Goal: Task Accomplishment & Management: Use online tool/utility

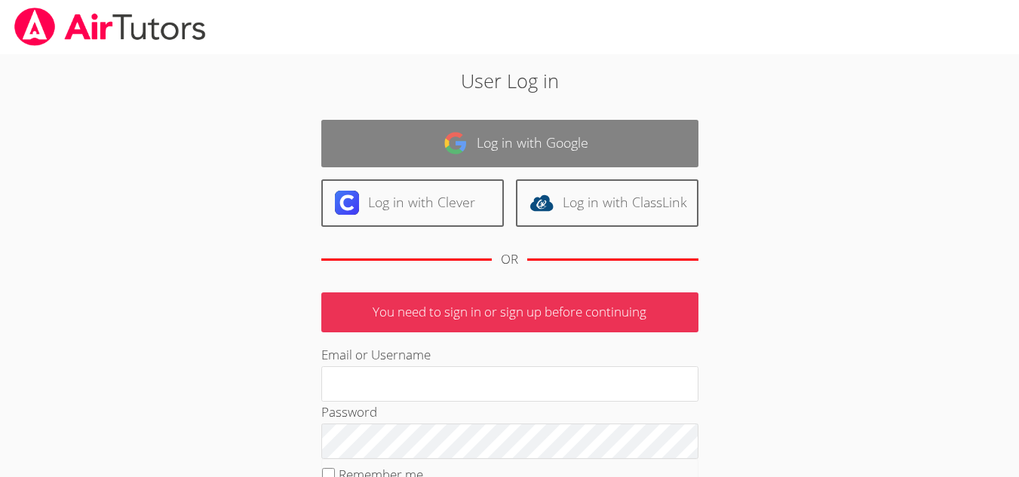
click at [421, 159] on link "Log in with Google" at bounding box center [509, 144] width 377 height 48
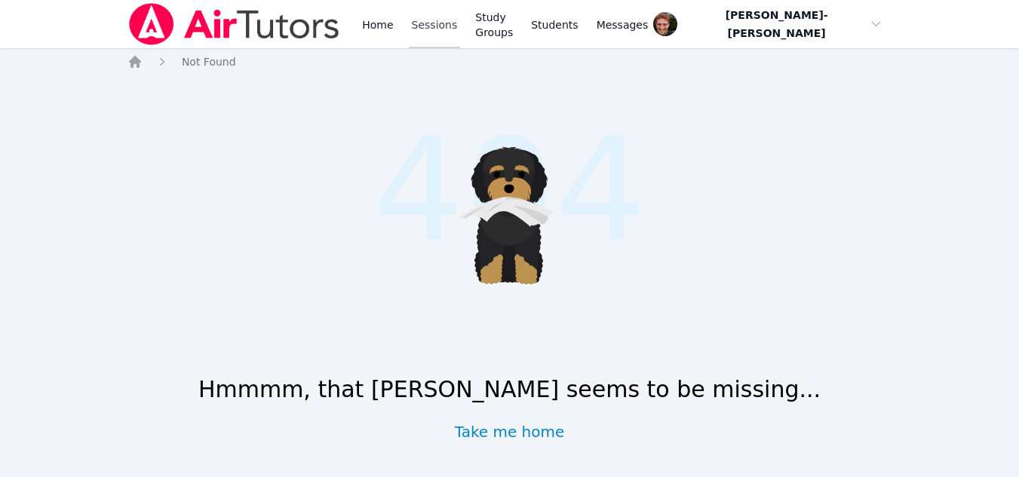
click at [440, 29] on link "Sessions" at bounding box center [435, 24] width 52 height 48
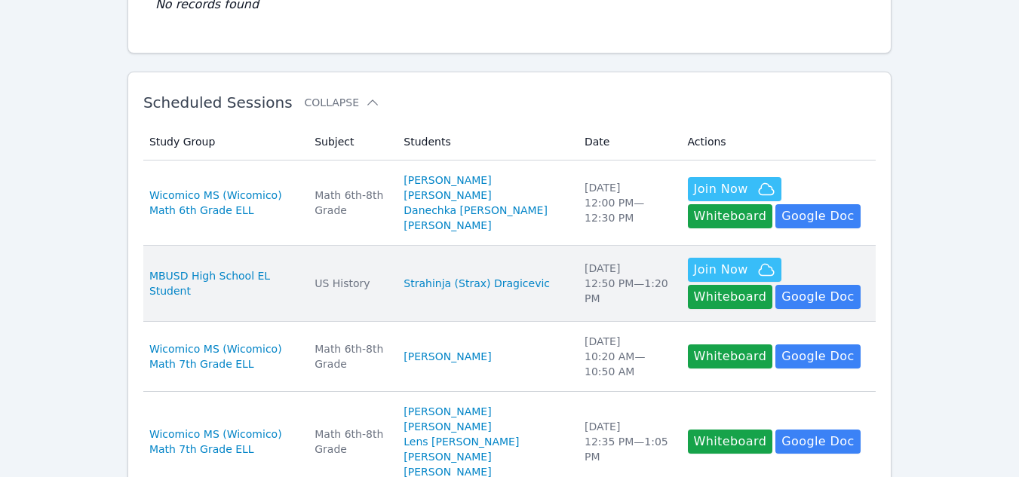
scroll to position [200, 0]
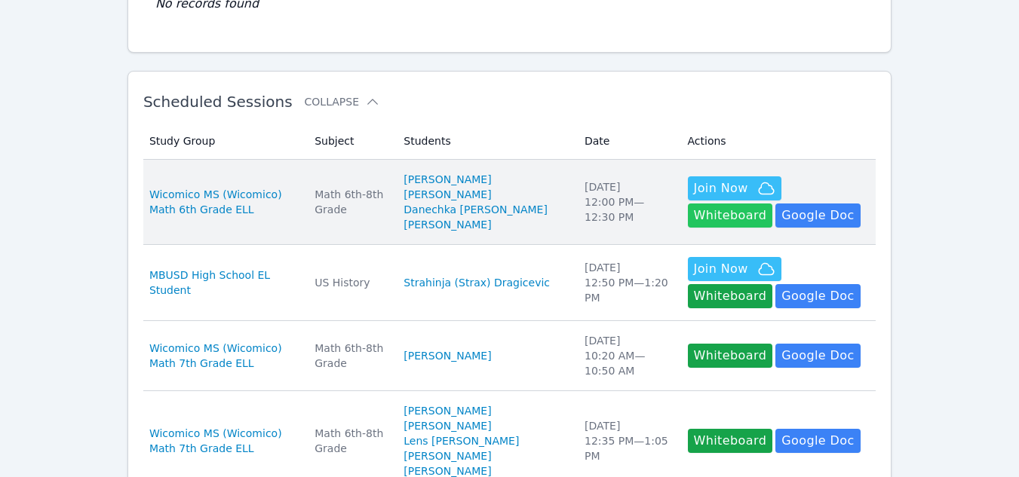
click at [766, 204] on button "Whiteboard" at bounding box center [730, 216] width 85 height 24
drag, startPoint x: 708, startPoint y: 197, endPoint x: 697, endPoint y: 199, distance: 10.8
click at [697, 198] on span "Join Now" at bounding box center [721, 188] width 54 height 18
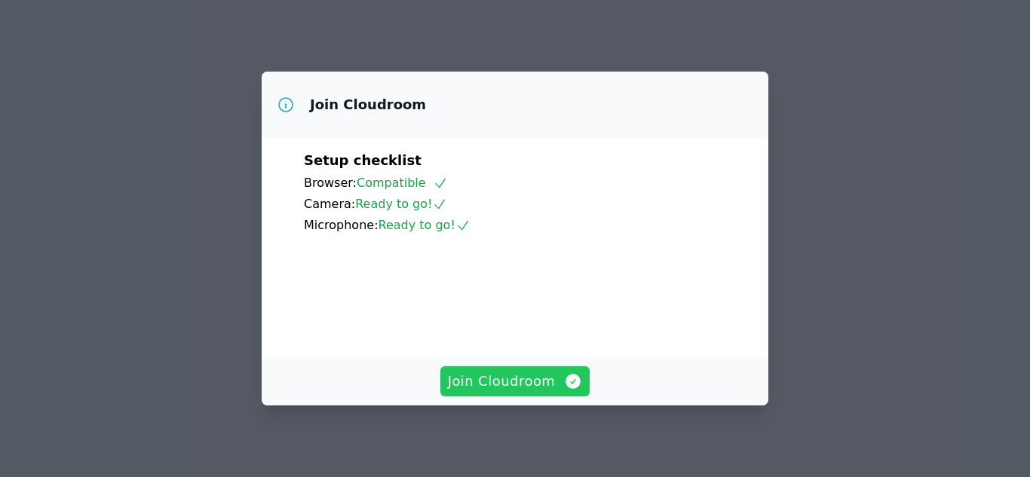
click at [474, 382] on span "Join Cloudroom" at bounding box center [515, 381] width 135 height 21
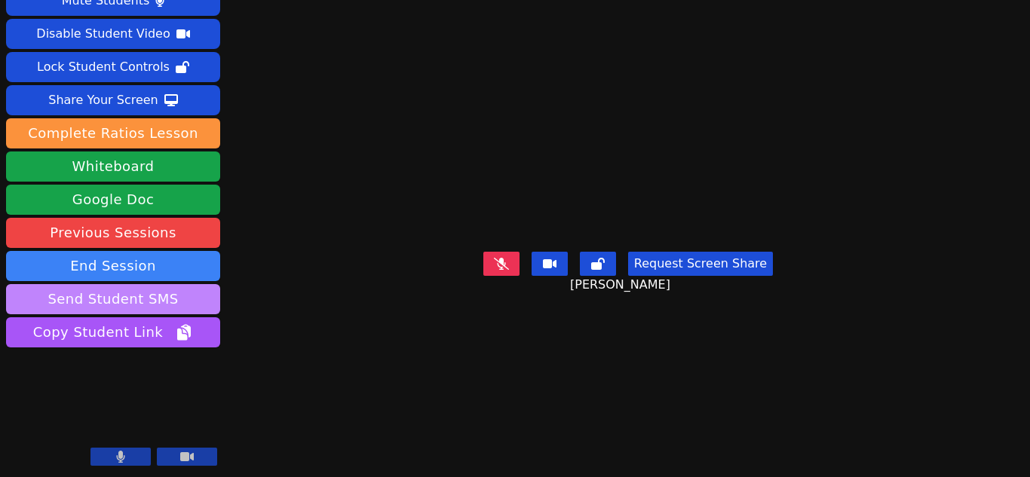
scroll to position [44, 0]
click at [487, 276] on button at bounding box center [501, 264] width 36 height 24
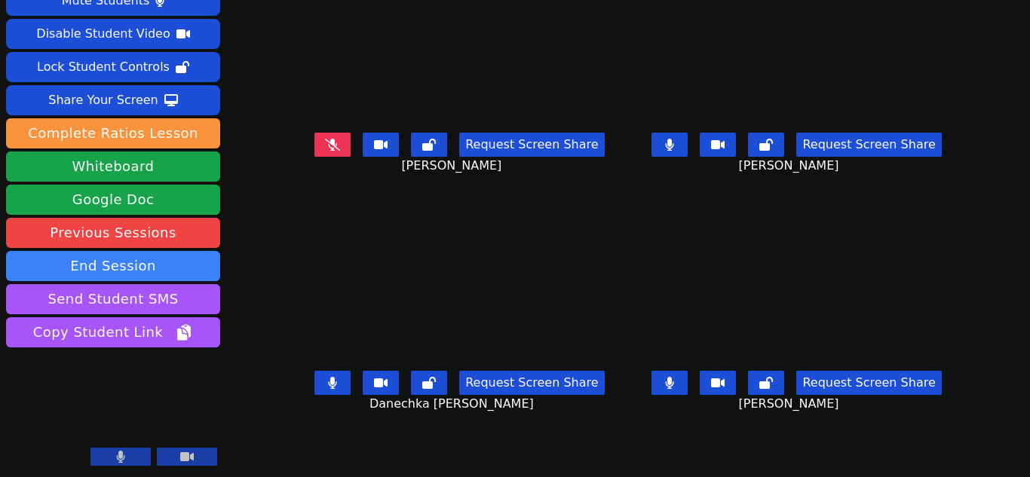
click at [336, 380] on icon at bounding box center [332, 383] width 9 height 12
click at [667, 139] on icon at bounding box center [669, 145] width 9 height 12
click at [321, 388] on button at bounding box center [332, 383] width 36 height 24
click at [665, 148] on icon at bounding box center [669, 145] width 9 height 12
click at [327, 375] on button at bounding box center [332, 383] width 36 height 24
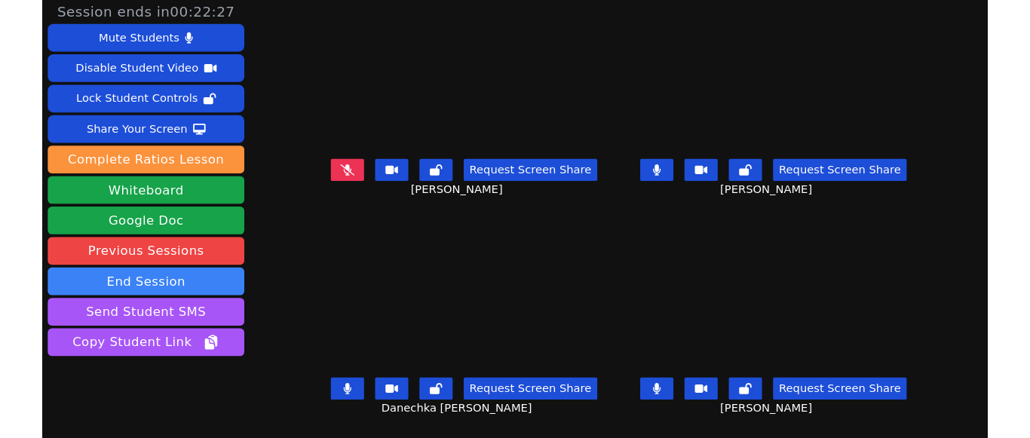
scroll to position [3, 0]
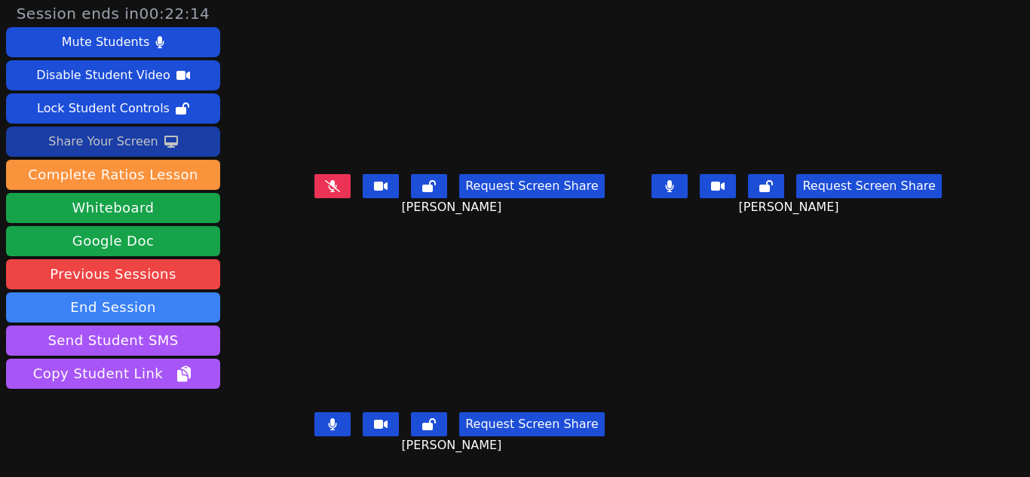
click at [98, 140] on div "Share Your Screen" at bounding box center [103, 142] width 110 height 24
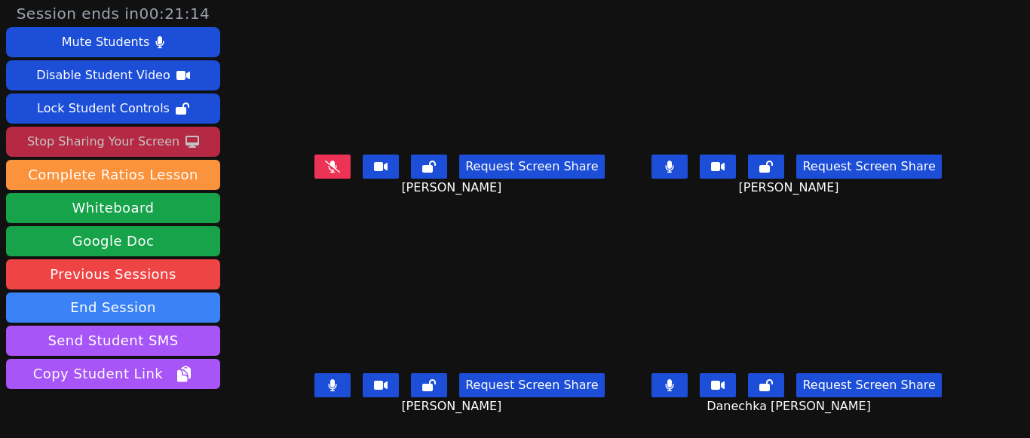
scroll to position [11, 0]
click at [651, 158] on button at bounding box center [669, 167] width 36 height 24
click at [666, 161] on icon at bounding box center [670, 167] width 8 height 12
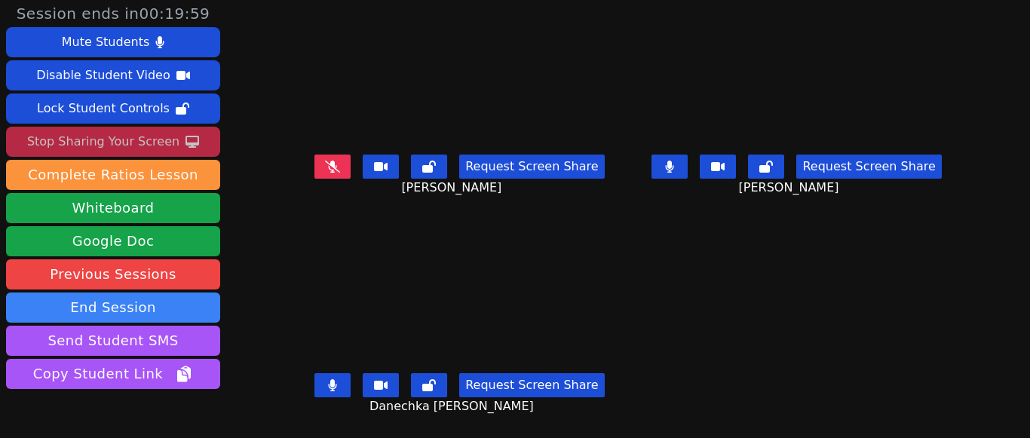
click at [351, 381] on button at bounding box center [332, 385] width 36 height 24
click at [332, 379] on icon at bounding box center [332, 385] width 15 height 12
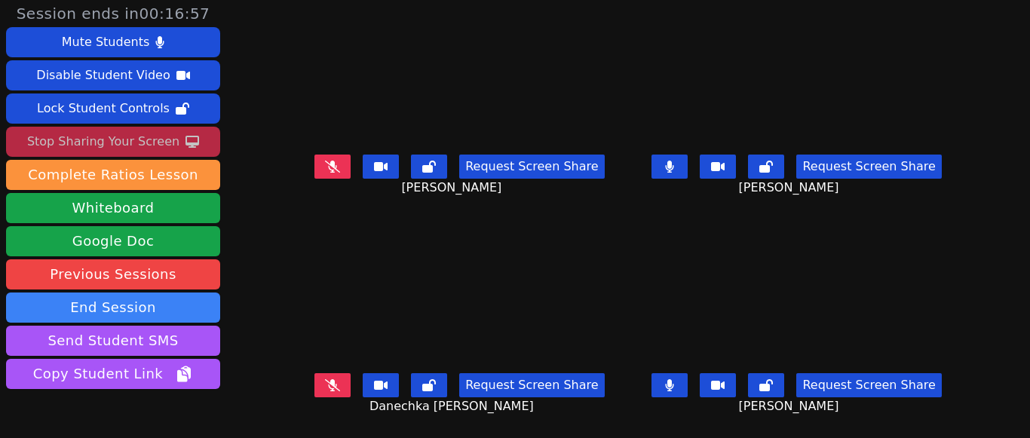
click at [666, 161] on icon at bounding box center [670, 167] width 8 height 12
click at [349, 374] on button at bounding box center [332, 385] width 36 height 24
click at [662, 161] on icon at bounding box center [669, 167] width 15 height 12
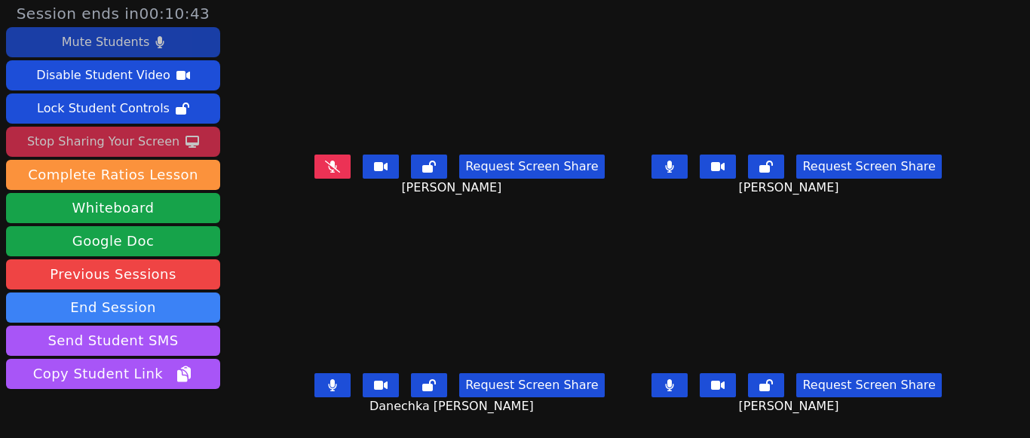
click at [164, 51] on button "Mute Students" at bounding box center [113, 42] width 214 height 30
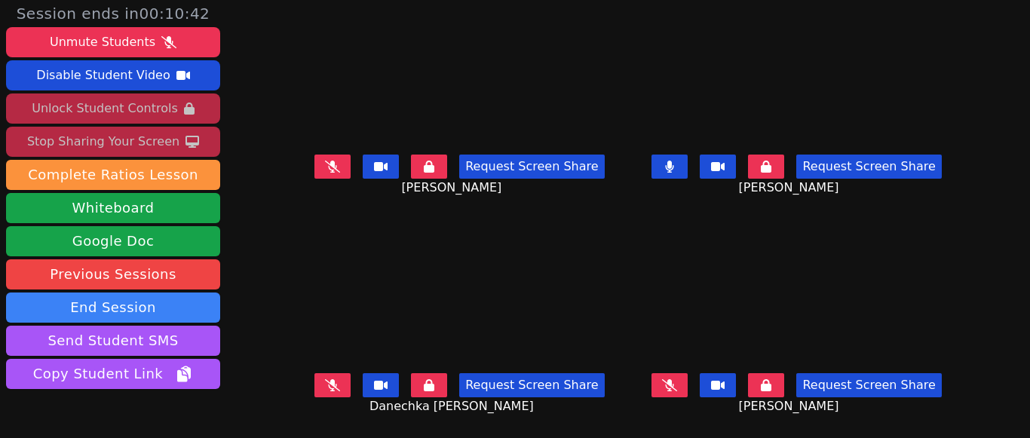
click at [161, 115] on div "Unlock Student Controls" at bounding box center [105, 109] width 146 height 24
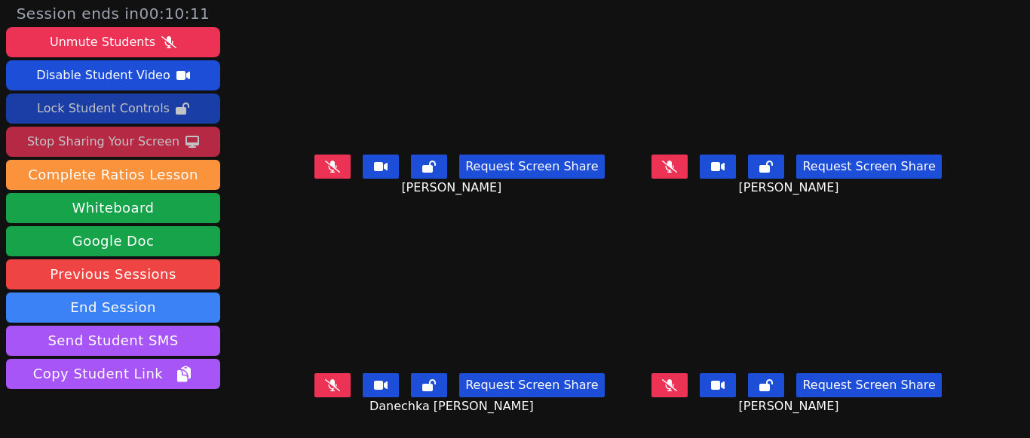
click at [662, 160] on icon at bounding box center [669, 166] width 15 height 12
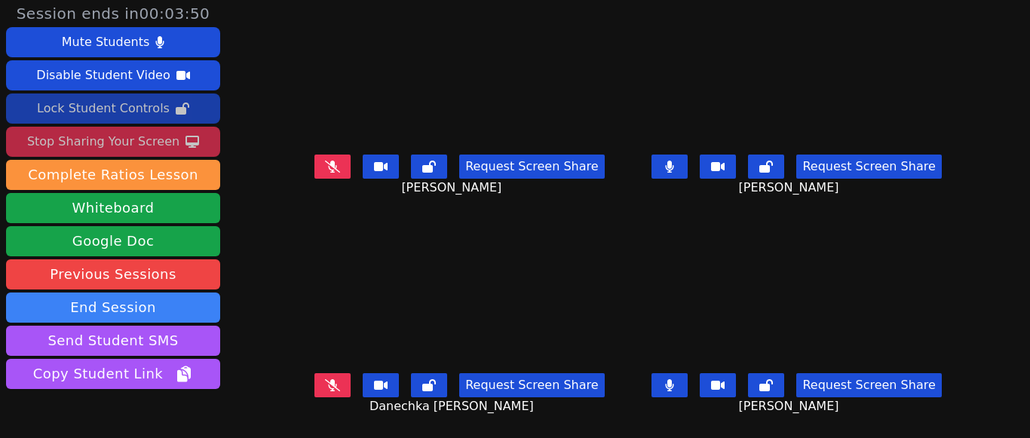
click at [666, 161] on icon at bounding box center [670, 167] width 8 height 12
click at [338, 379] on icon at bounding box center [332, 385] width 15 height 12
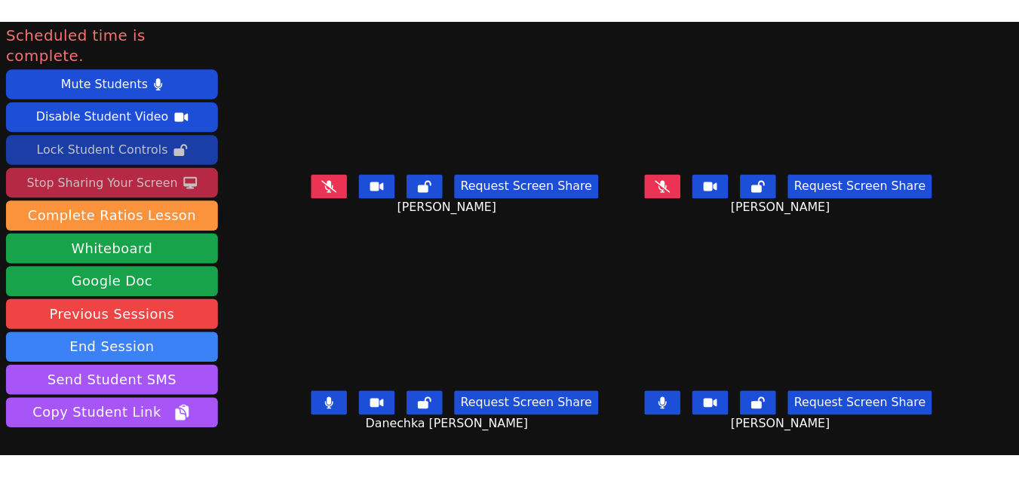
scroll to position [0, 0]
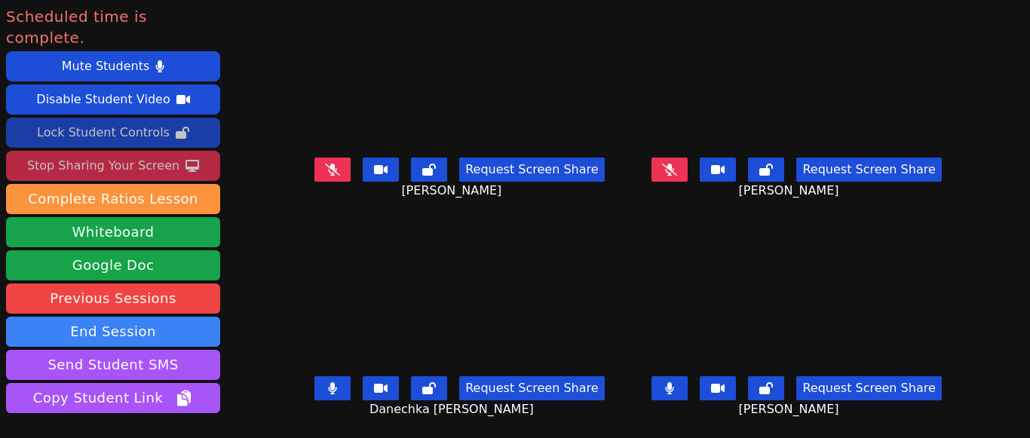
click at [118, 154] on div "Stop Sharing Your Screen" at bounding box center [103, 166] width 152 height 24
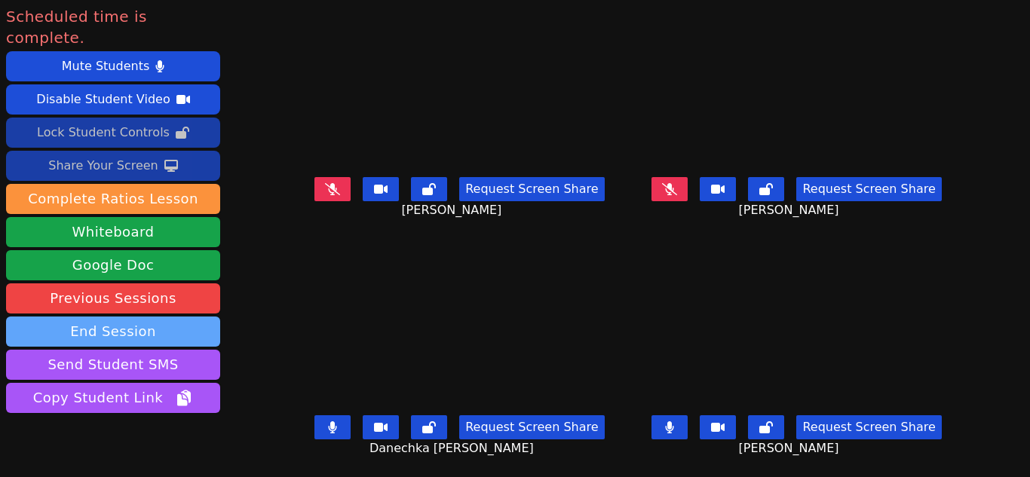
click at [134, 317] on button "End Session" at bounding box center [113, 332] width 214 height 30
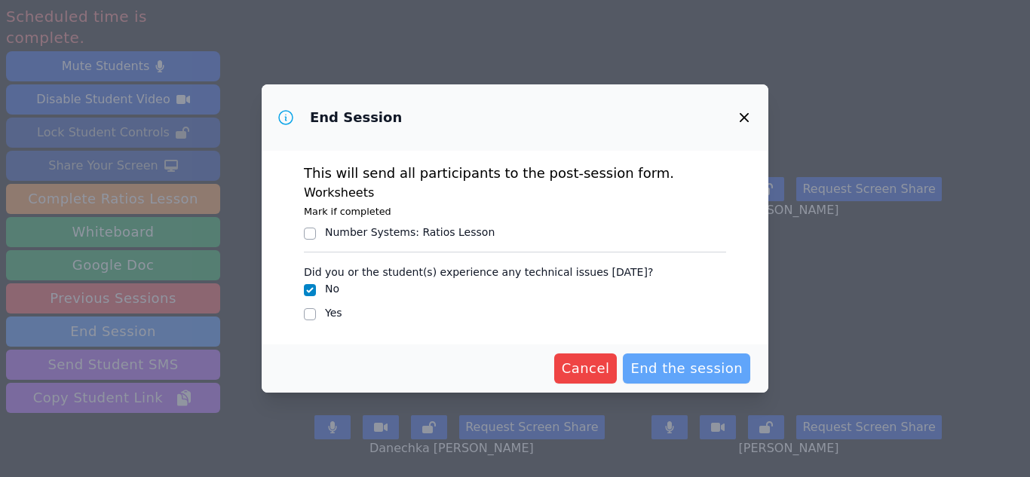
click at [679, 362] on span "End the session" at bounding box center [686, 368] width 112 height 21
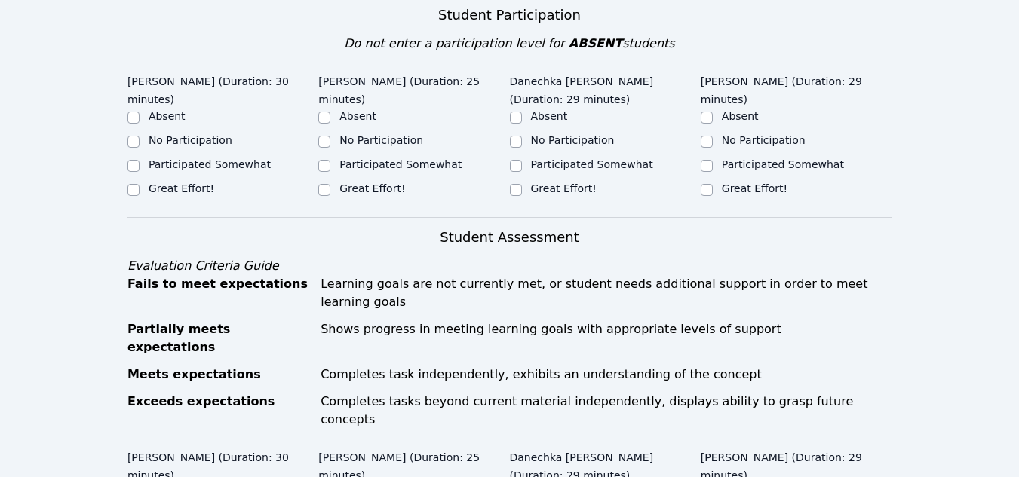
scroll to position [548, 0]
click at [175, 182] on label "Great Effort!" at bounding box center [182, 188] width 66 height 12
click at [139, 183] on input "Great Effort!" at bounding box center [133, 189] width 12 height 12
checkbox input "true"
click at [357, 182] on label "Great Effort!" at bounding box center [372, 188] width 66 height 12
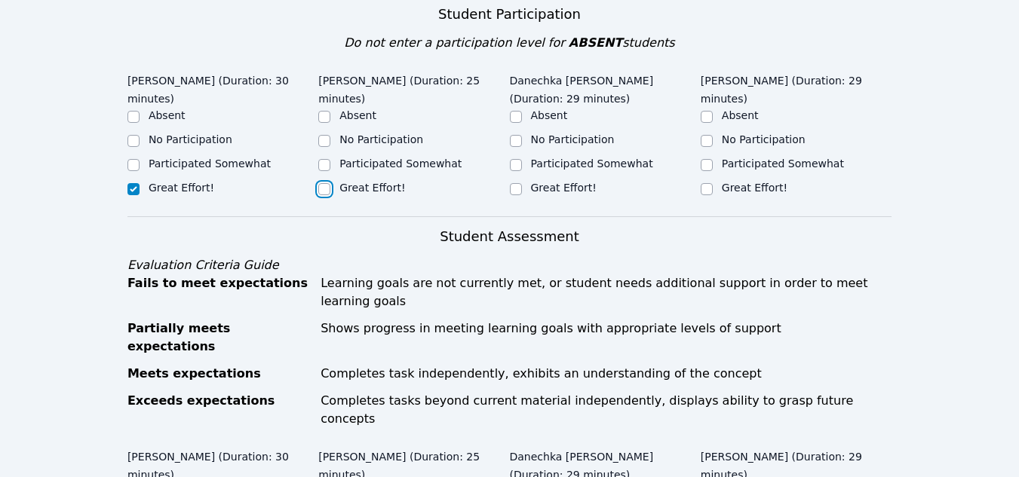
click at [330, 183] on input "Great Effort!" at bounding box center [324, 189] width 12 height 12
checkbox input "true"
click at [532, 158] on label "Participated Somewhat" at bounding box center [592, 164] width 122 height 12
click at [522, 159] on input "Participated Somewhat" at bounding box center [516, 165] width 12 height 12
checkbox input "true"
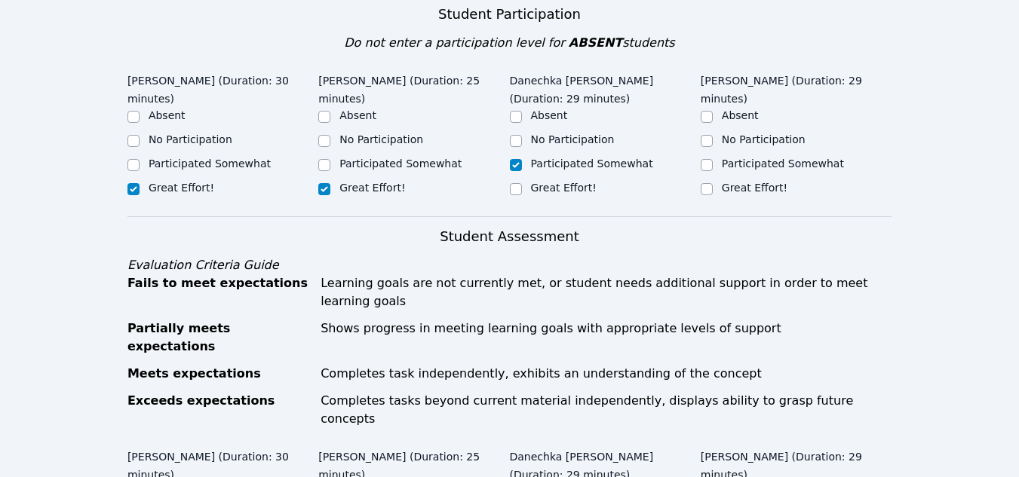
click at [724, 158] on label "Participated Somewhat" at bounding box center [783, 164] width 122 height 12
click at [713, 159] on input "Participated Somewhat" at bounding box center [706, 165] width 12 height 12
checkbox input "true"
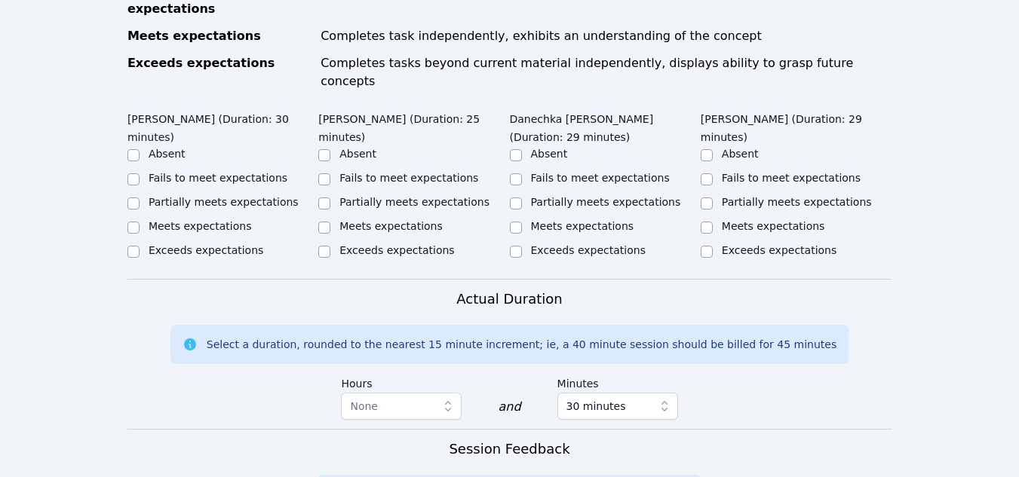
scroll to position [868, 0]
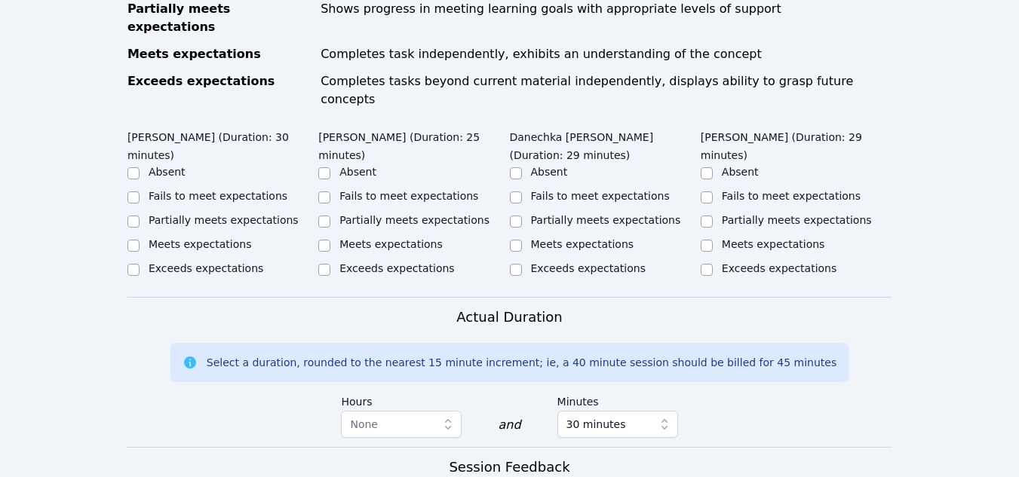
click at [200, 238] on label "Meets expectations" at bounding box center [200, 244] width 103 height 12
click at [139, 240] on input "Meets expectations" at bounding box center [133, 246] width 12 height 12
checkbox input "true"
click at [339, 214] on label "Partially meets expectations" at bounding box center [414, 220] width 150 height 12
click at [330, 216] on input "Partially meets expectations" at bounding box center [324, 222] width 12 height 12
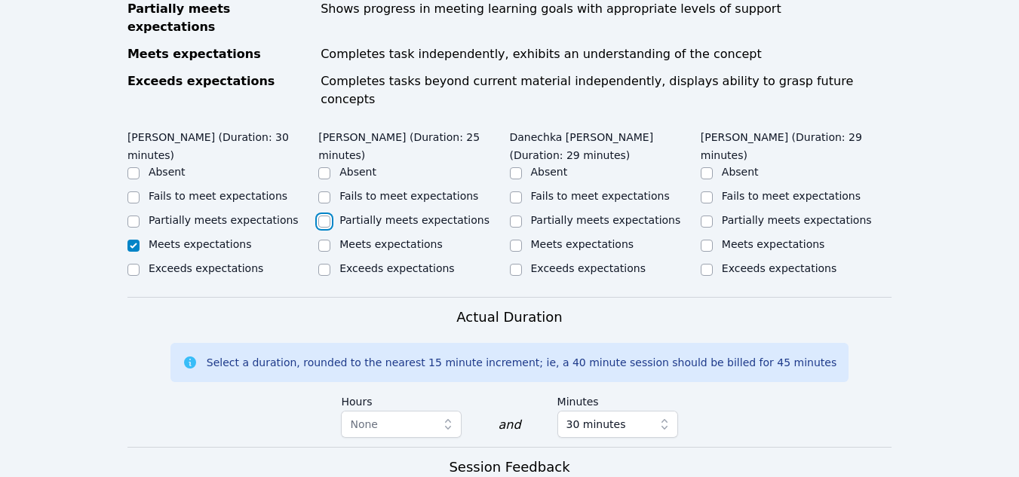
checkbox input "true"
click at [528, 213] on div "Partially meets expectations" at bounding box center [605, 222] width 191 height 18
click at [513, 216] on input "Partially meets expectations" at bounding box center [516, 222] width 12 height 12
checkbox input "true"
click at [706, 216] on input "Partially meets expectations" at bounding box center [706, 222] width 12 height 12
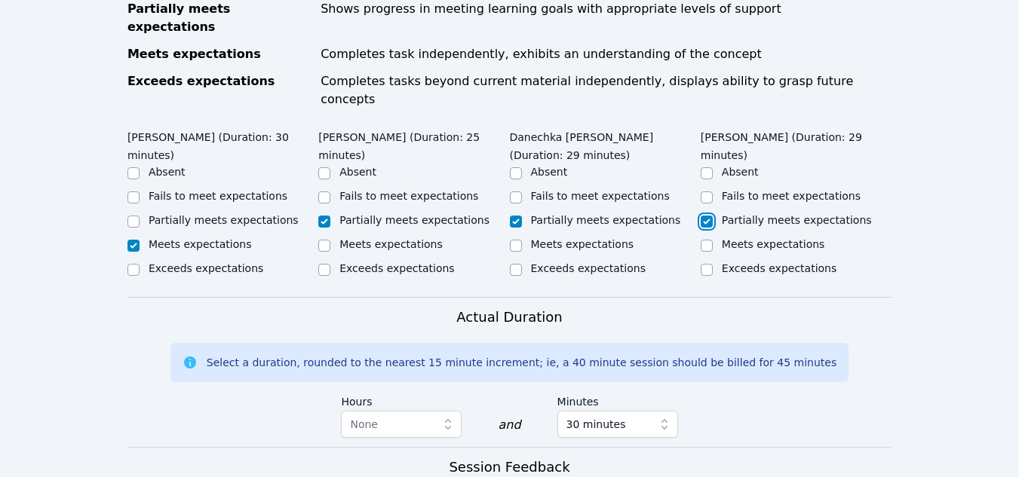
checkbox input "true"
click at [965, 132] on div "Home Sessions Study Groups Students Messages Open user menu Vincent Astray-Cane…" at bounding box center [509, 45] width 1019 height 1826
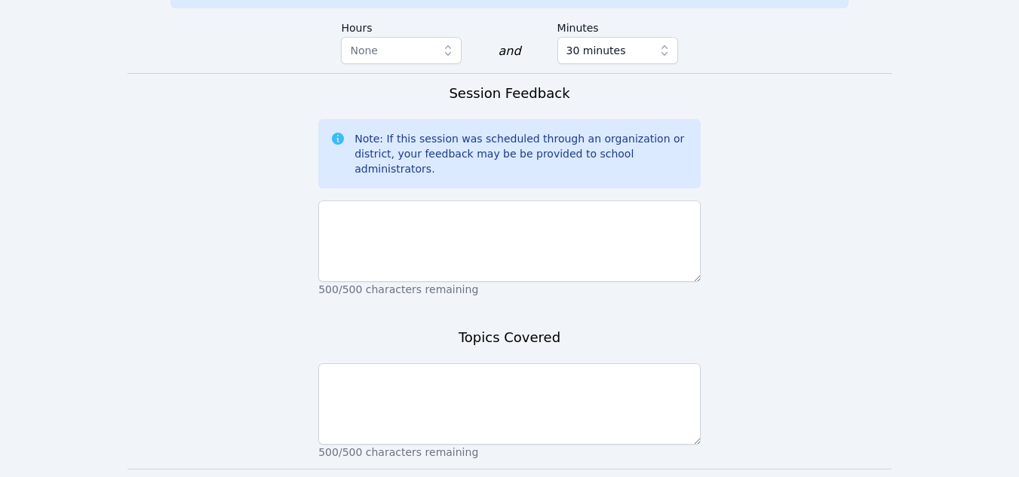
scroll to position [1261, 0]
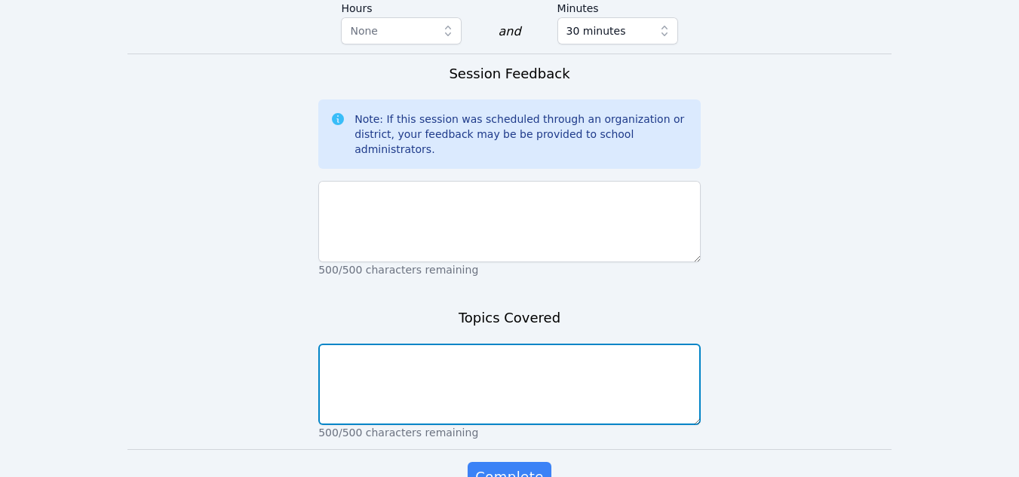
click at [442, 344] on textarea at bounding box center [509, 384] width 382 height 81
type textarea "Area of trapezoids and triangles"
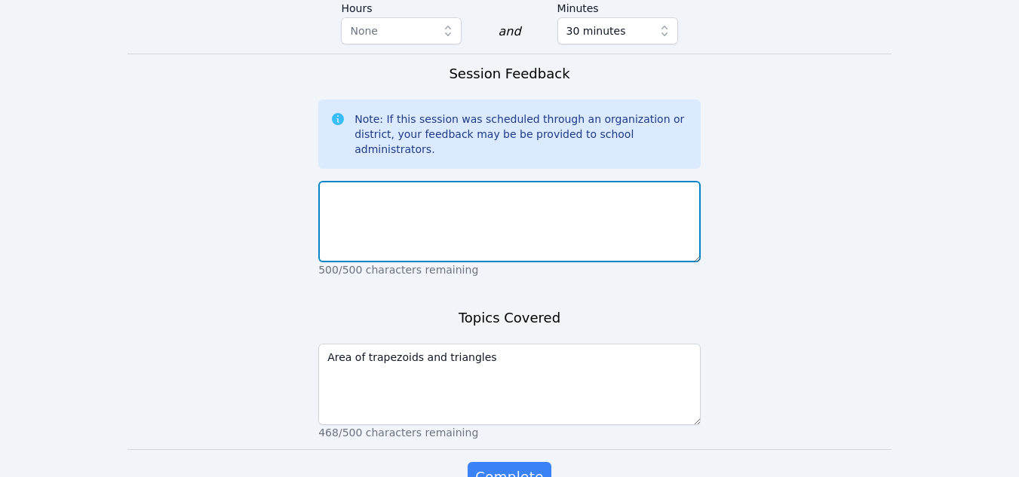
click at [367, 181] on textarea at bounding box center [509, 221] width 382 height 81
type textarea "T"
click at [326, 181] on textarea "Sebastien is really starting to" at bounding box center [509, 221] width 382 height 81
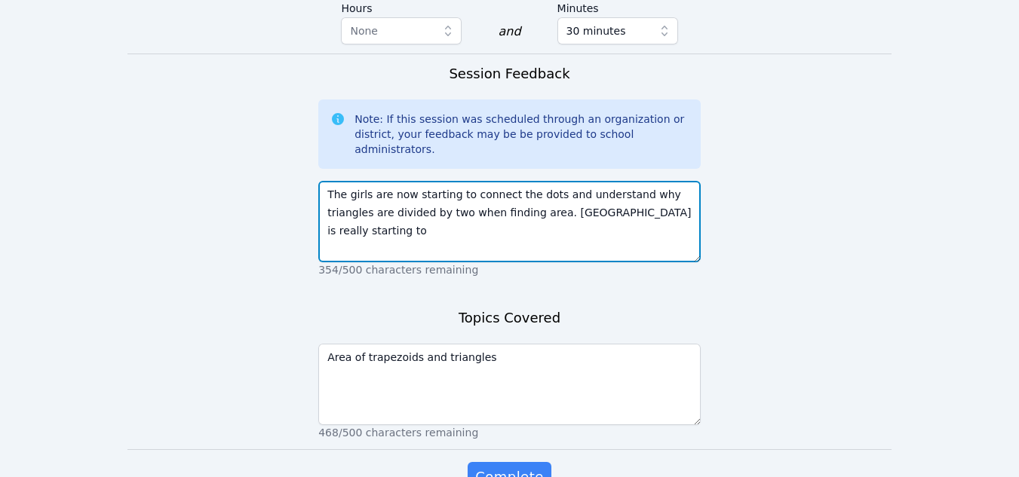
click at [504, 181] on textarea "The girls are now starting to connect the dots and understand why triangles are…" at bounding box center [509, 221] width 382 height 81
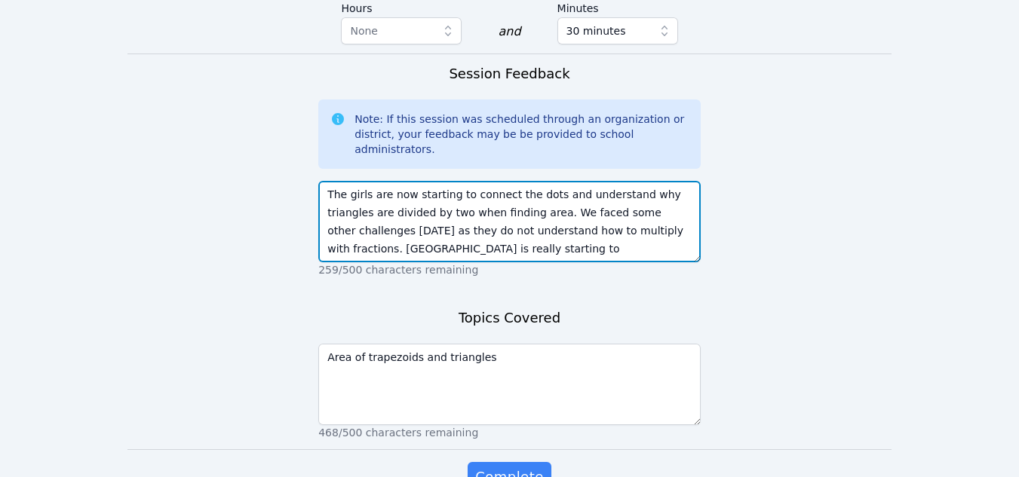
drag, startPoint x: 406, startPoint y: 163, endPoint x: 323, endPoint y: 164, distance: 83.0
click at [323, 181] on textarea "The girls are now starting to connect the dots and understand why triangles are…" at bounding box center [509, 221] width 382 height 81
click at [683, 181] on textarea "The girls are now starting to connect the dots and understand why triangles are…" at bounding box center [509, 221] width 382 height 81
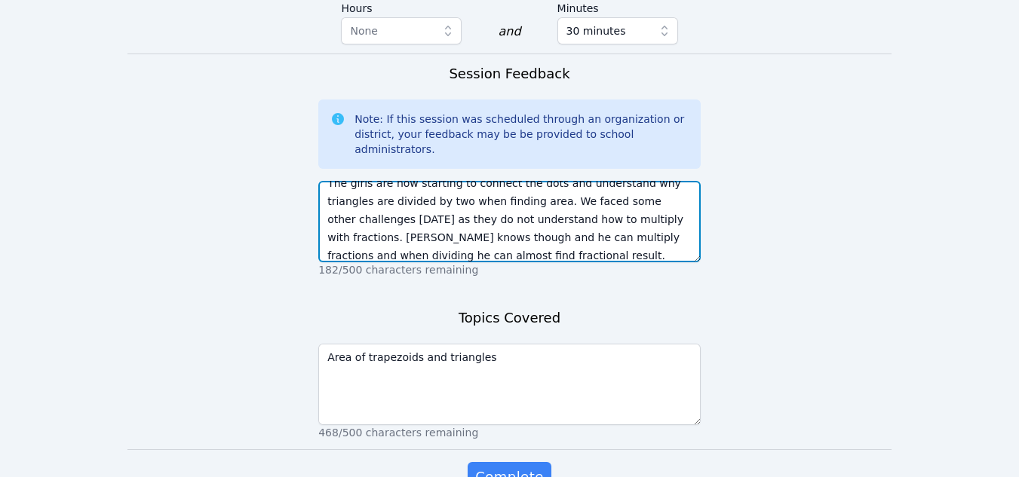
scroll to position [11, 0]
click at [621, 181] on textarea "The girls are now starting to connect the dots and understand why triangles are…" at bounding box center [509, 221] width 382 height 81
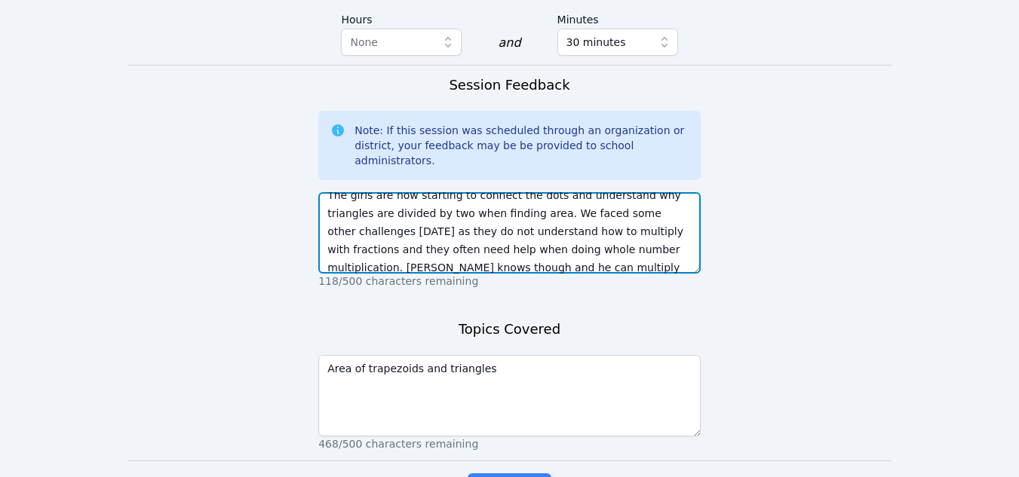
scroll to position [36, 0]
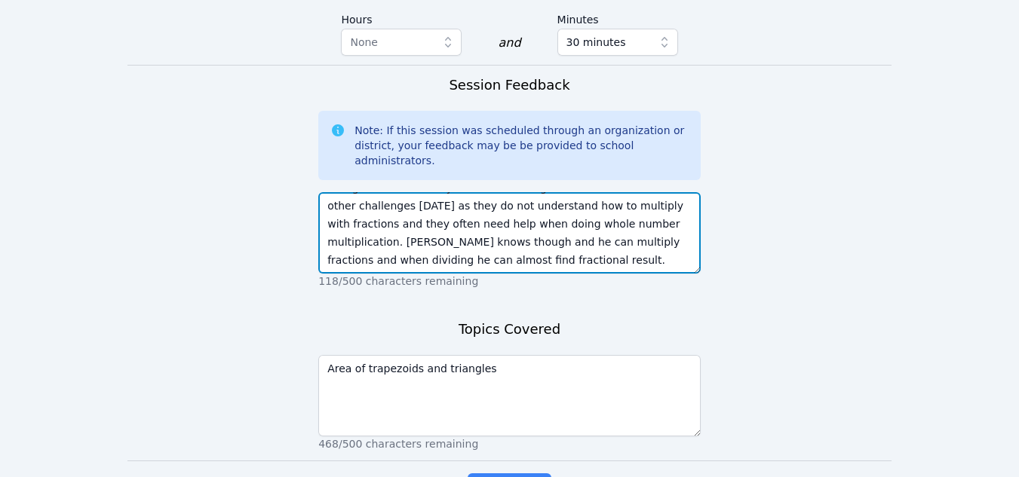
click at [477, 192] on textarea "The girls are now starting to connect the dots and understand why triangles are…" at bounding box center [509, 232] width 382 height 81
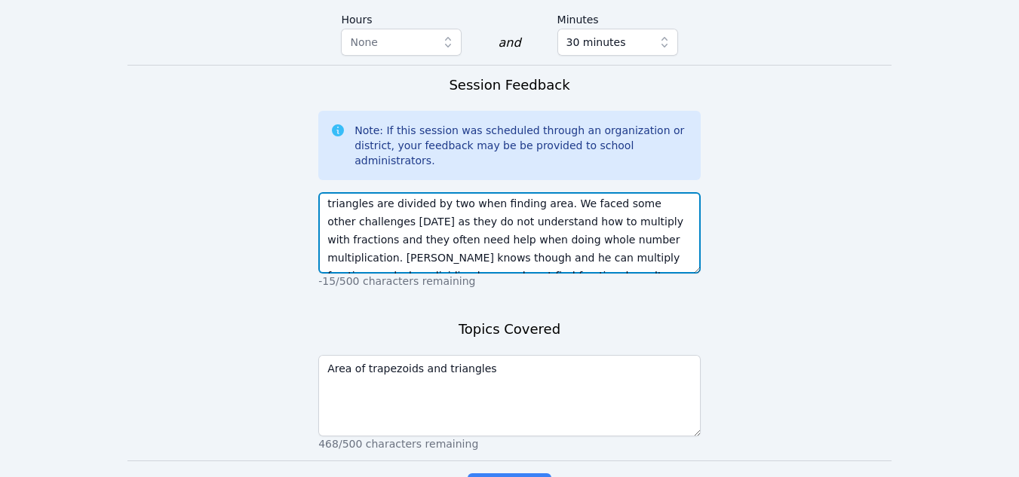
scroll to position [0, 0]
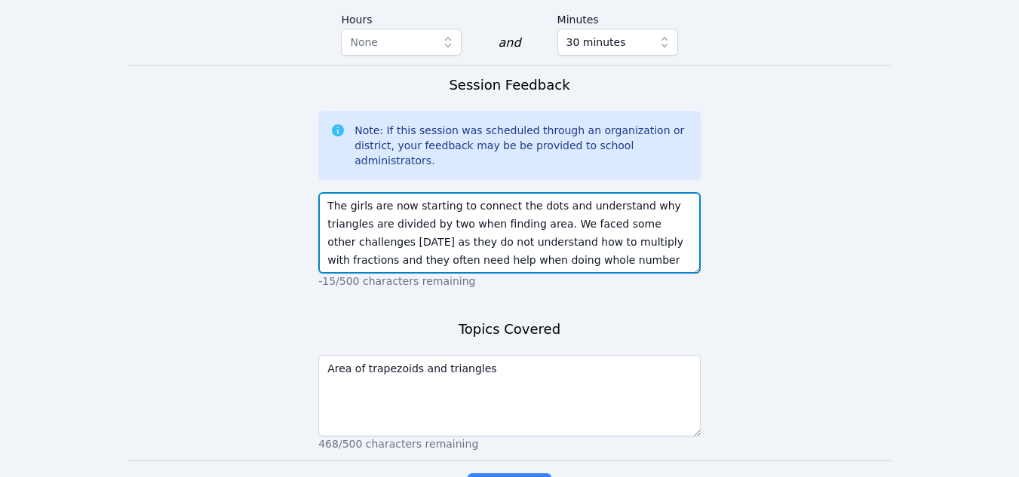
click at [408, 192] on textarea "The girls are now starting to connect the dots and understand why triangles are…" at bounding box center [509, 232] width 382 height 81
click at [537, 192] on textarea "The girls are starting to connect the dots and understand why triangles are div…" at bounding box center [509, 232] width 382 height 81
click at [559, 192] on textarea "The girls are starting to connect the dots to understand why triangles are divi…" at bounding box center [509, 232] width 382 height 81
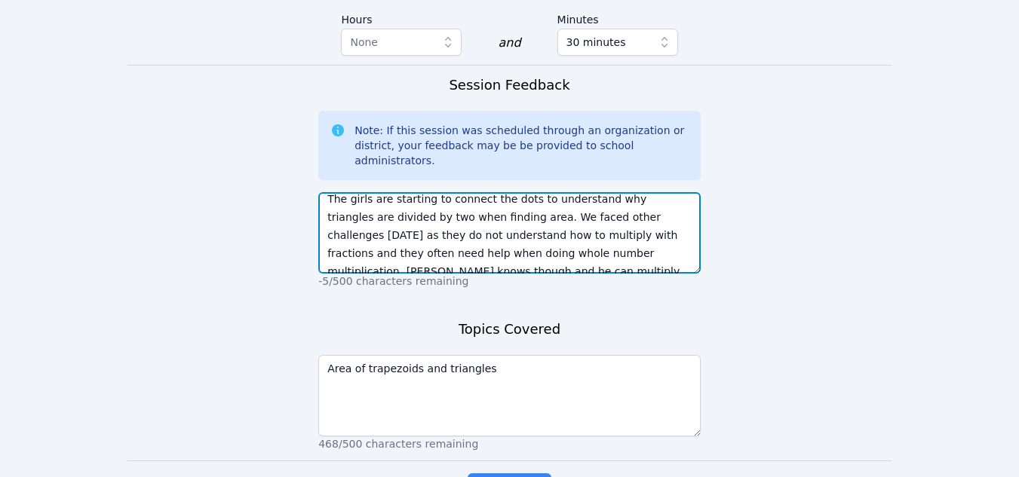
scroll to position [8, 0]
click at [601, 192] on textarea "The girls are starting to connect the dots to understand why triangles are divi…" at bounding box center [509, 232] width 382 height 81
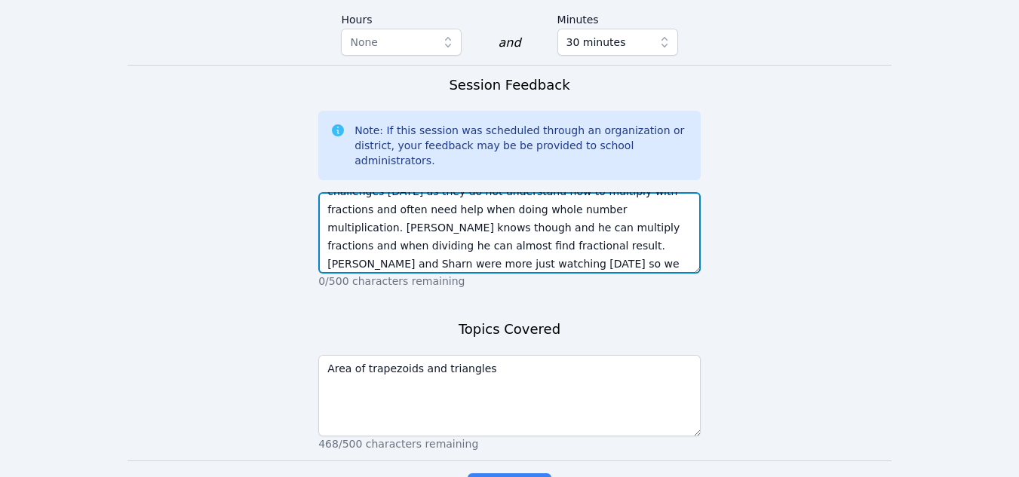
scroll to position [53, 0]
type textarea "The girls are starting to connect the dots to understand why triangles are divi…"
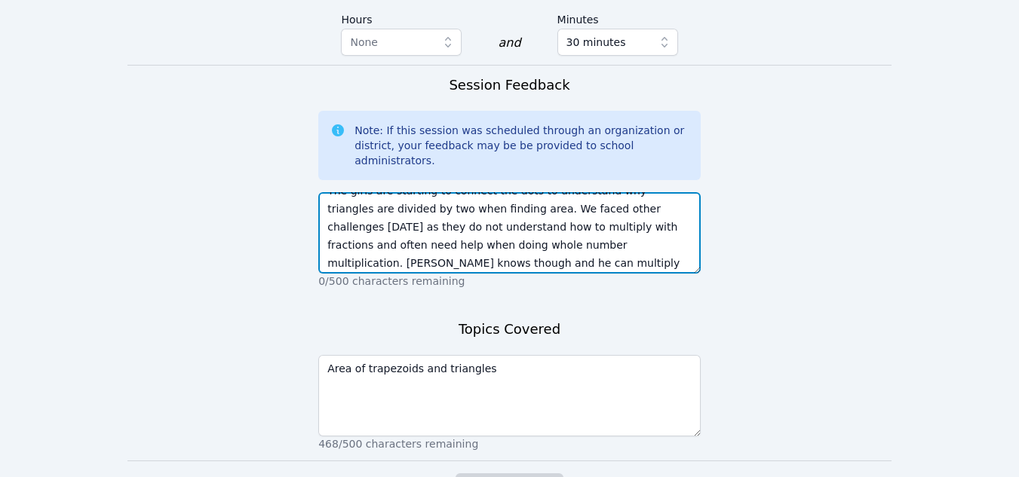
scroll to position [0, 0]
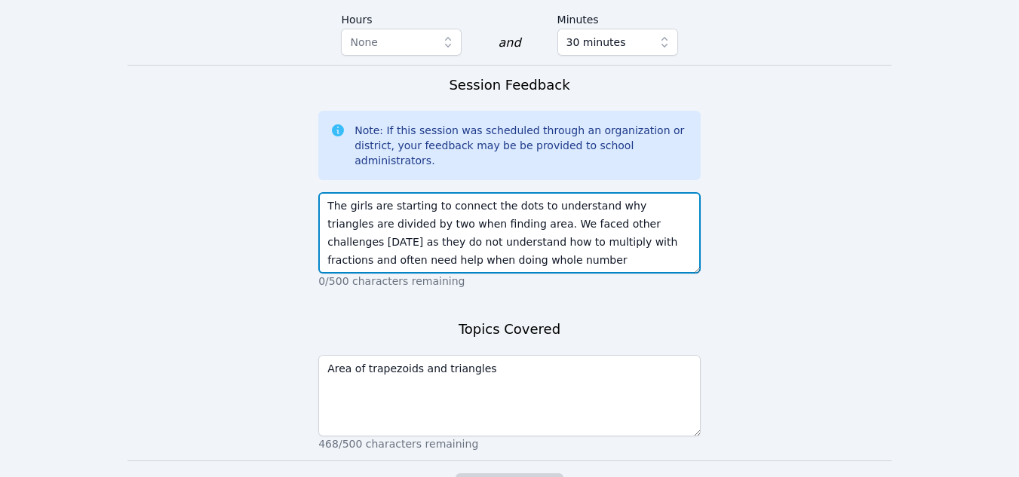
drag, startPoint x: 657, startPoint y: 174, endPoint x: 287, endPoint y: 94, distance: 378.0
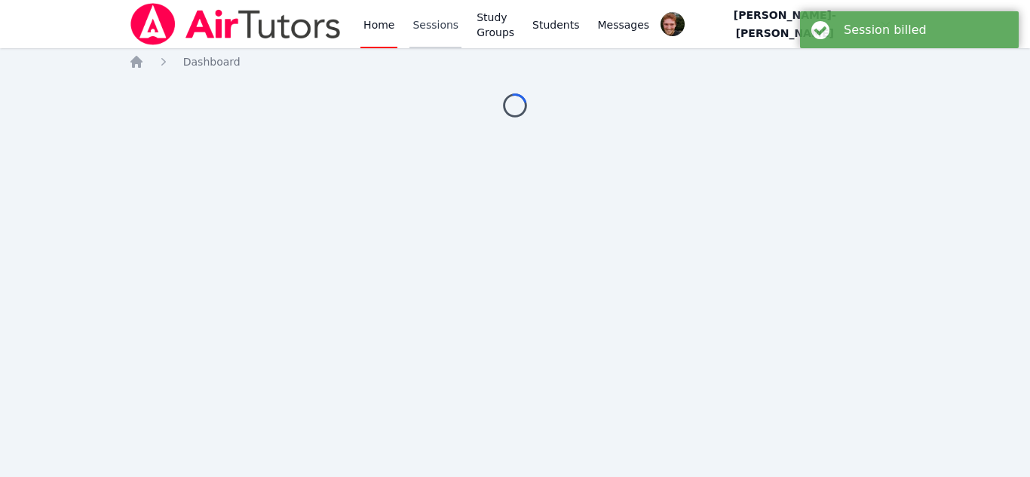
click at [429, 26] on link "Sessions" at bounding box center [435, 24] width 52 height 48
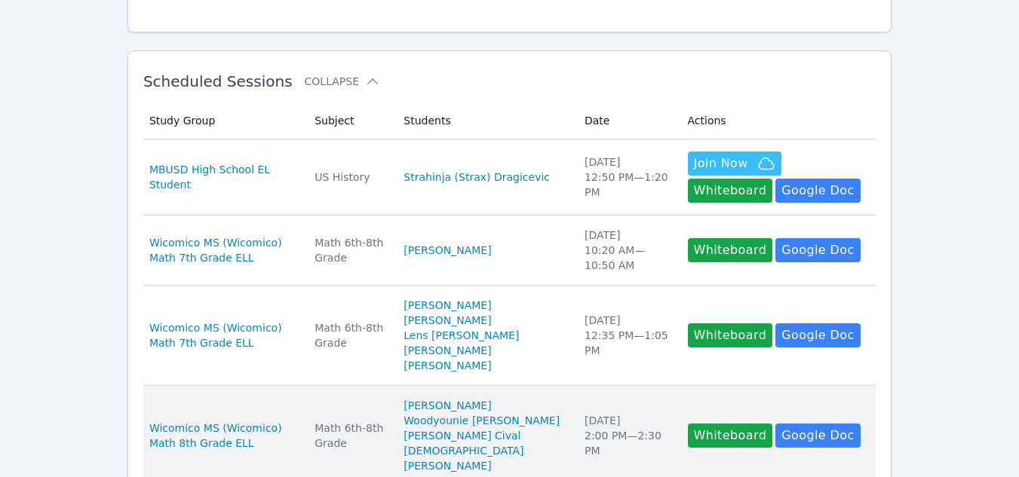
scroll to position [219, 0]
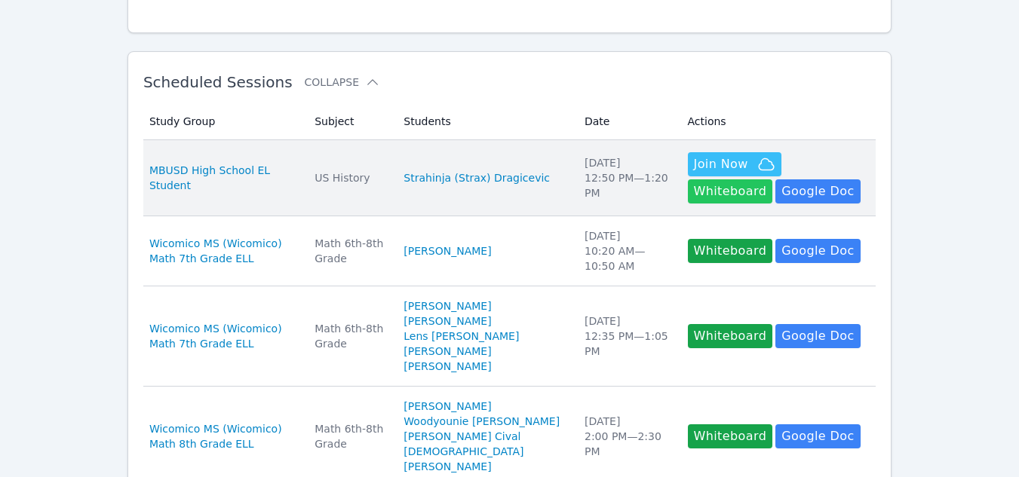
click at [773, 179] on button "Whiteboard" at bounding box center [730, 191] width 85 height 24
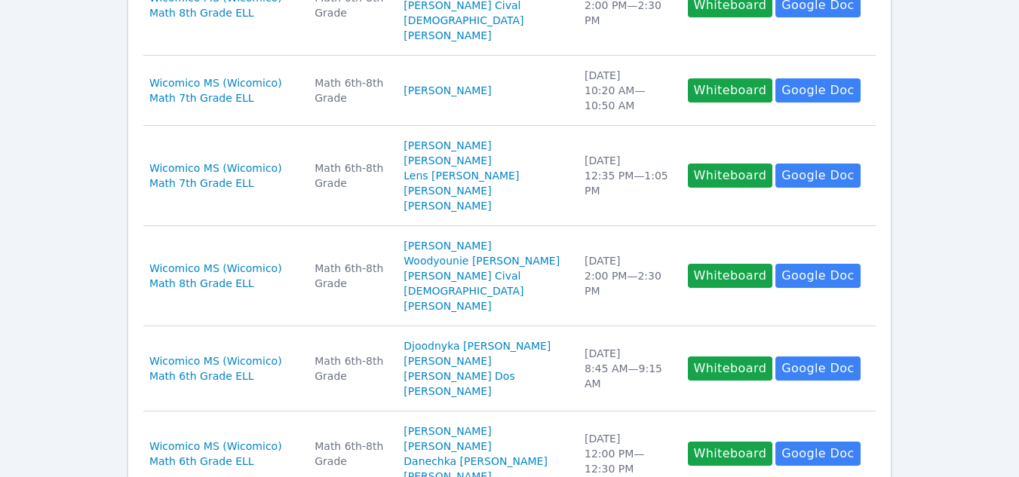
scroll to position [651, 0]
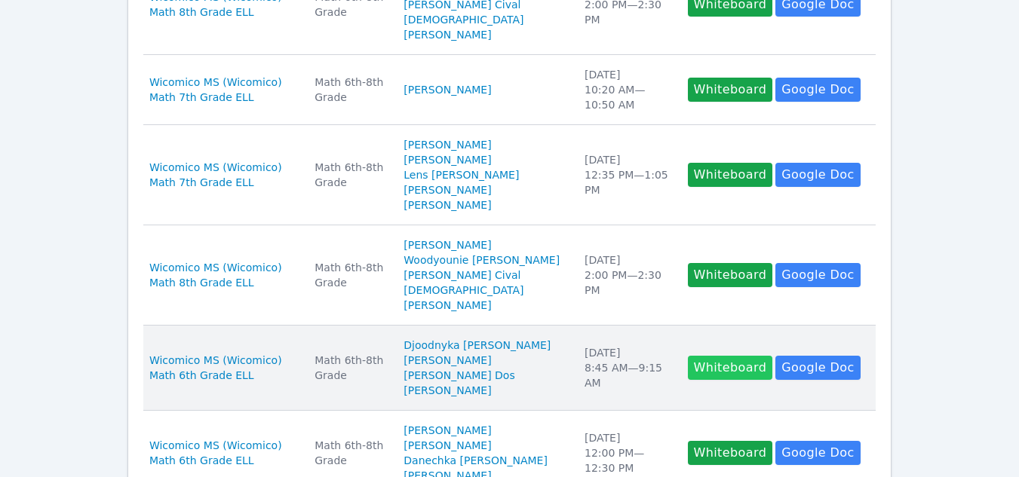
click at [688, 356] on button "Whiteboard" at bounding box center [730, 368] width 85 height 24
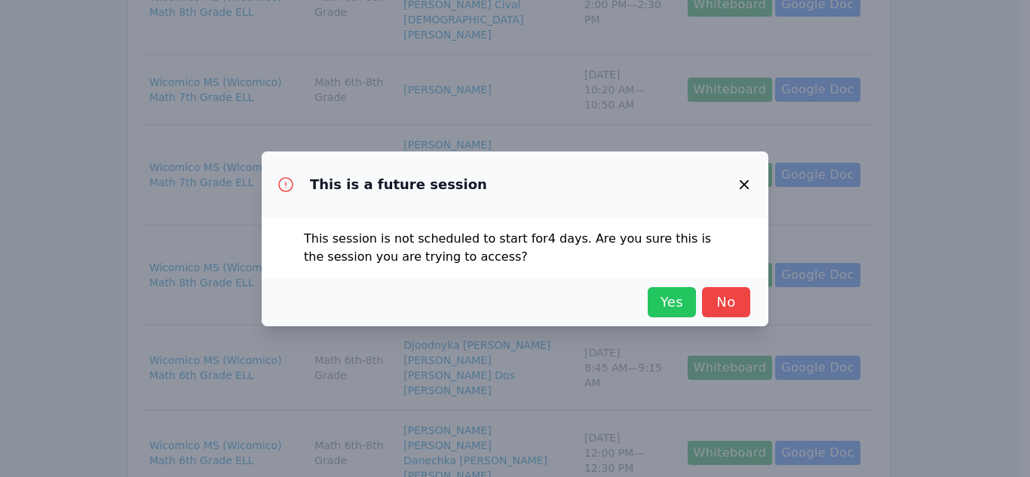
click at [676, 306] on span "Yes" at bounding box center [671, 302] width 33 height 21
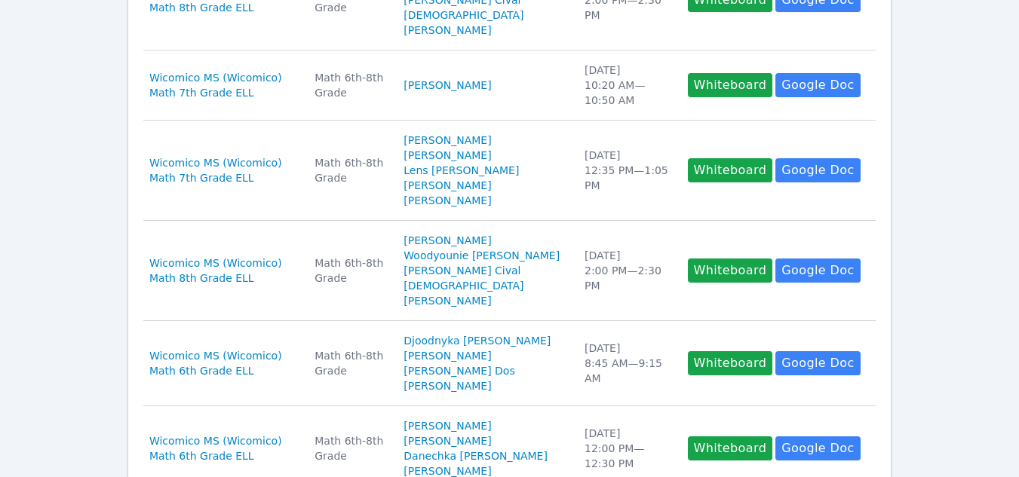
scroll to position [881, 0]
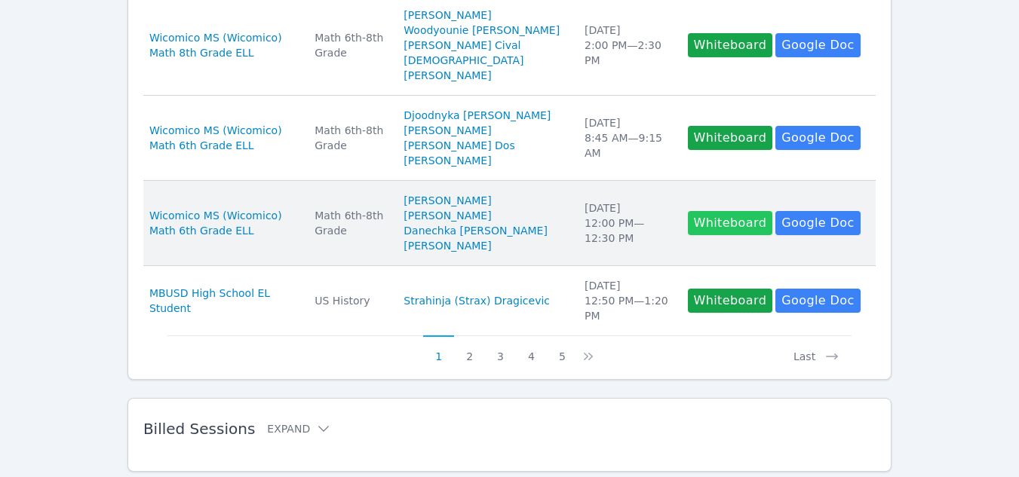
click at [697, 211] on button "Whiteboard" at bounding box center [730, 223] width 85 height 24
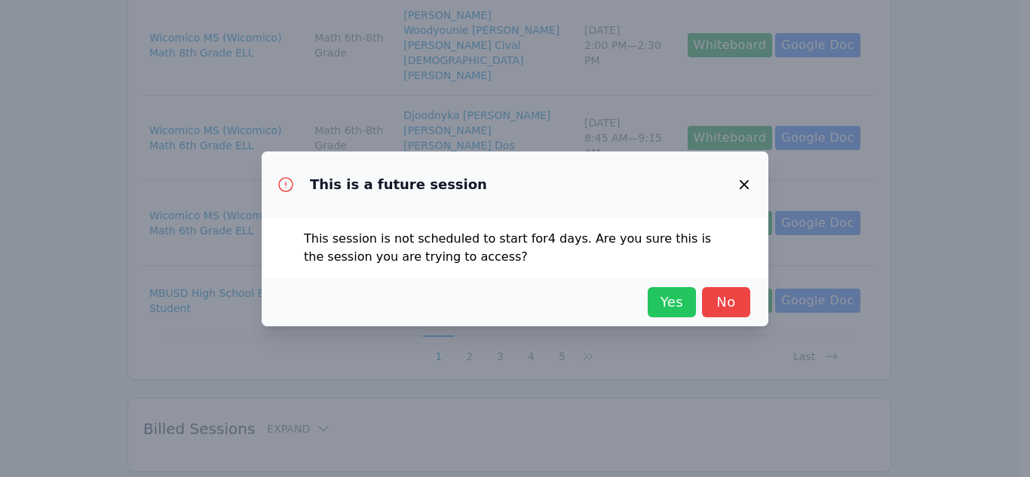
click at [654, 303] on button "Yes" at bounding box center [672, 302] width 48 height 30
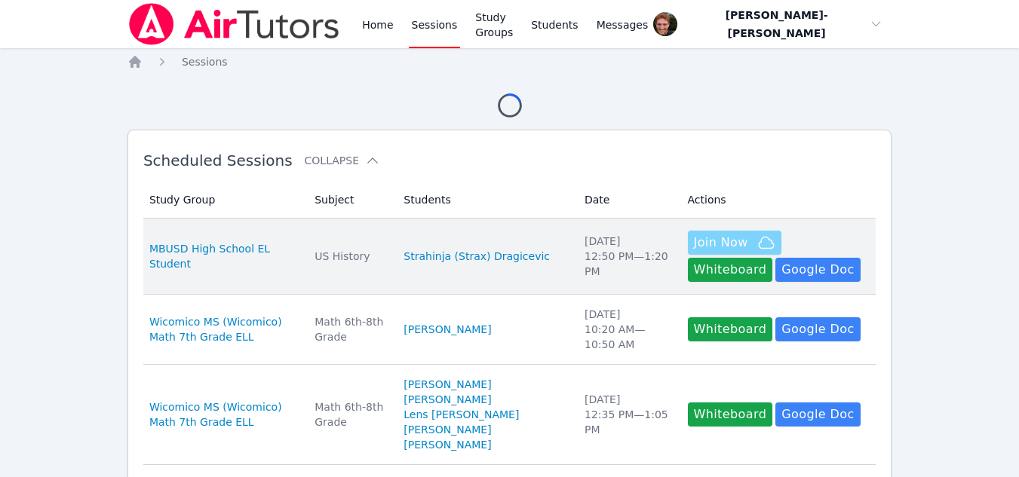
click at [702, 248] on span "Join Now" at bounding box center [721, 243] width 54 height 18
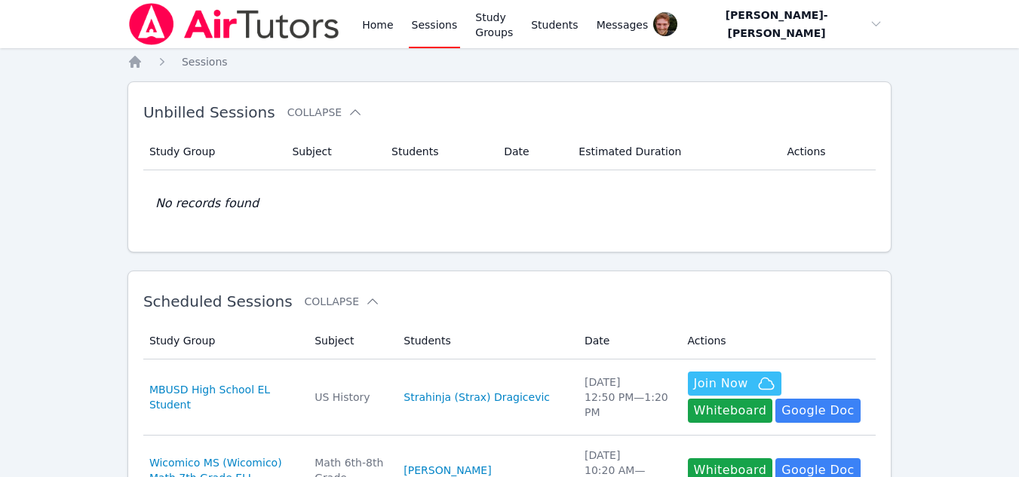
click at [427, 23] on link "Sessions" at bounding box center [435, 24] width 52 height 48
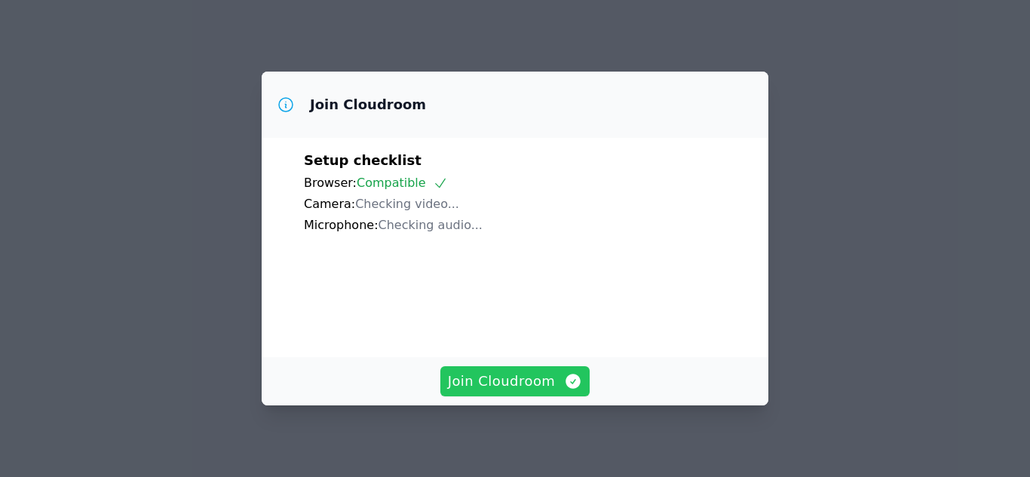
click at [523, 382] on span "Join Cloudroom" at bounding box center [515, 381] width 135 height 21
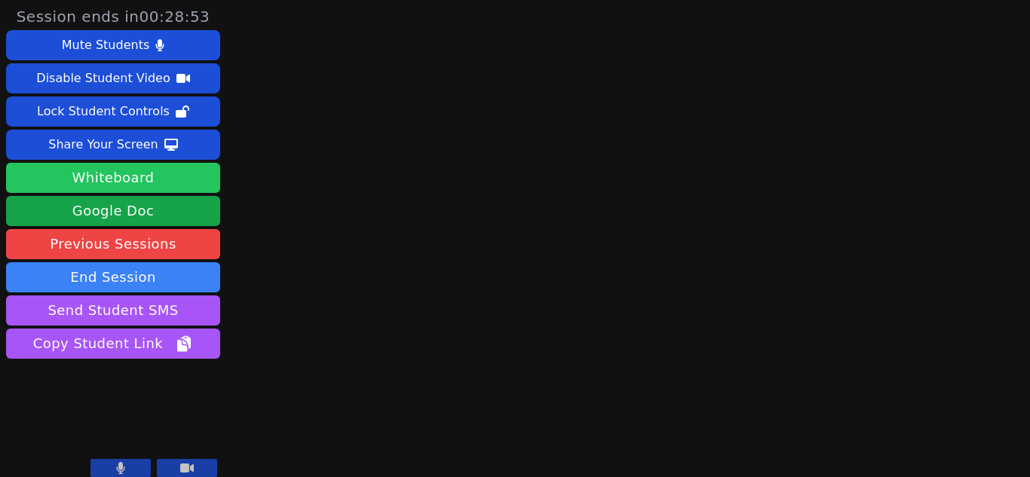
click at [100, 173] on button "Whiteboard" at bounding box center [113, 178] width 214 height 30
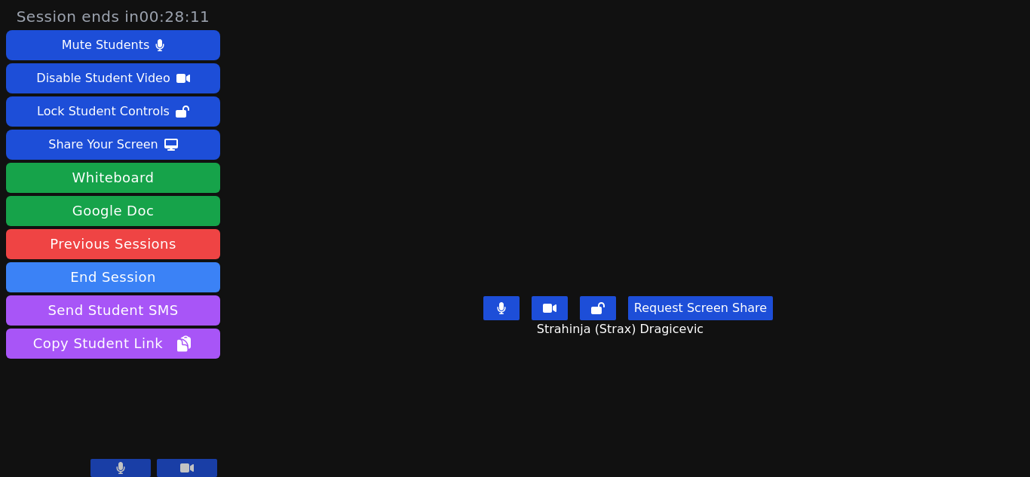
click at [495, 296] on button at bounding box center [501, 308] width 36 height 24
click at [954, 107] on div "Session ends in 00:28:04 Mute Students Disable Student Video Lock Student Contr…" at bounding box center [515, 238] width 1030 height 477
click at [490, 320] on button at bounding box center [501, 308] width 36 height 24
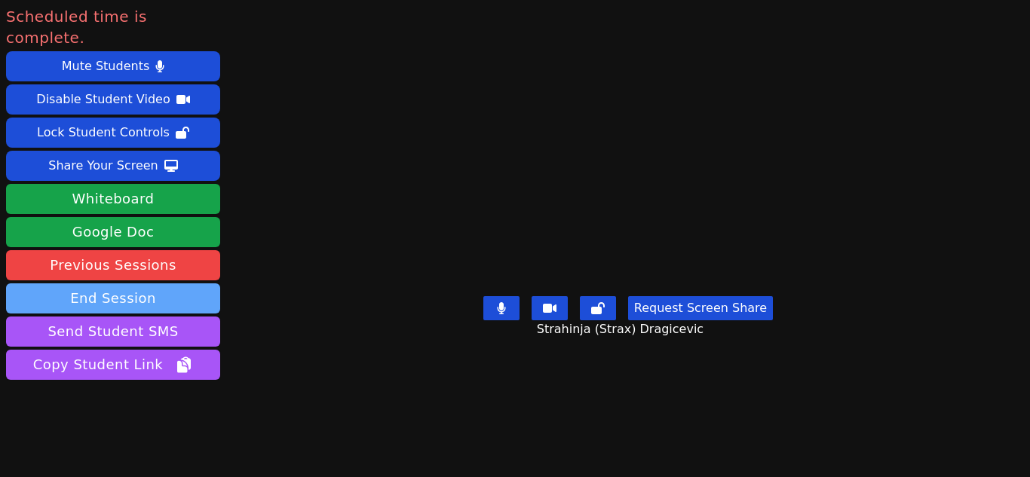
click at [130, 284] on button "End Session" at bounding box center [113, 299] width 214 height 30
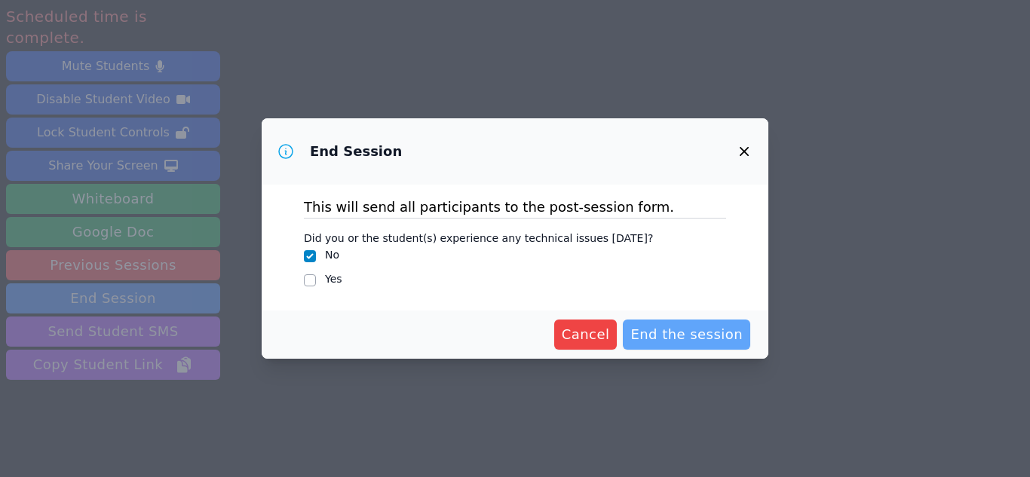
click at [689, 339] on span "End the session" at bounding box center [686, 334] width 112 height 21
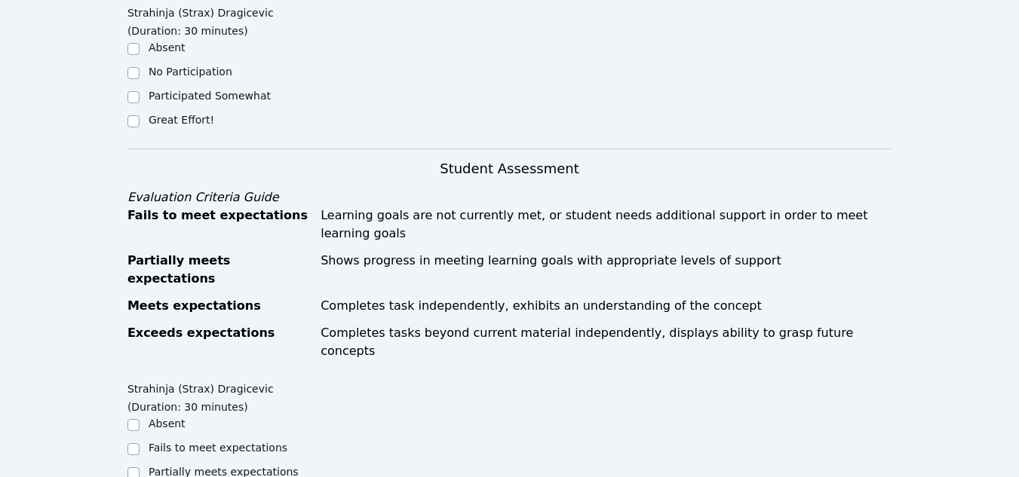
scroll to position [449, 0]
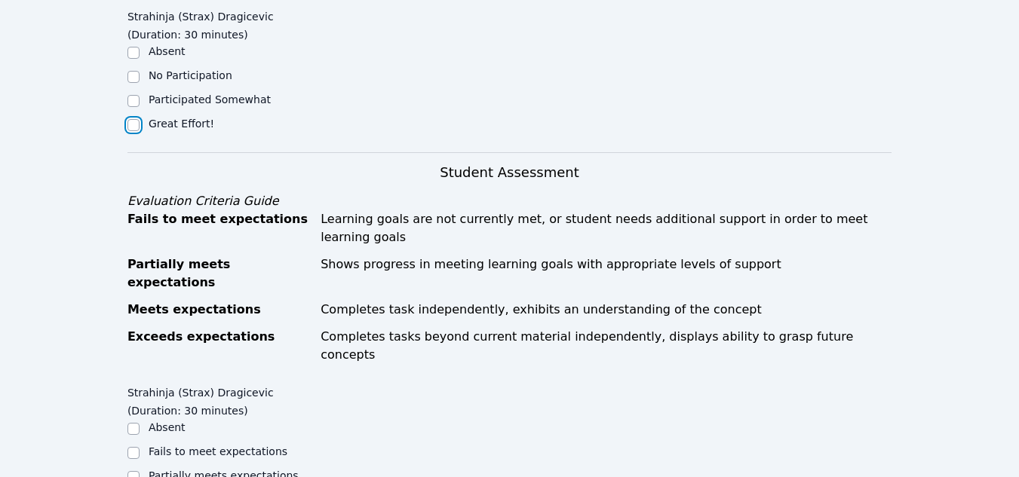
click at [139, 127] on input "Great Effort!" at bounding box center [133, 125] width 12 height 12
checkbox input "true"
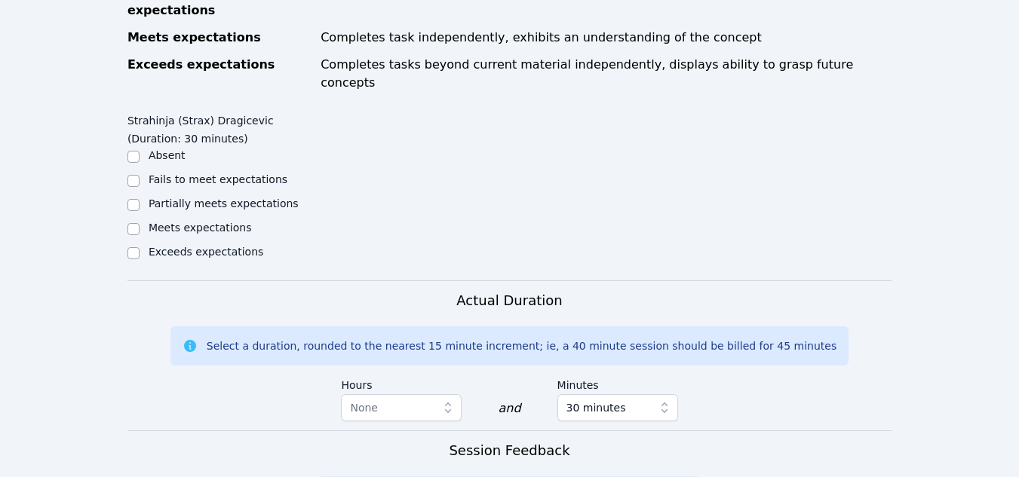
scroll to position [741, 0]
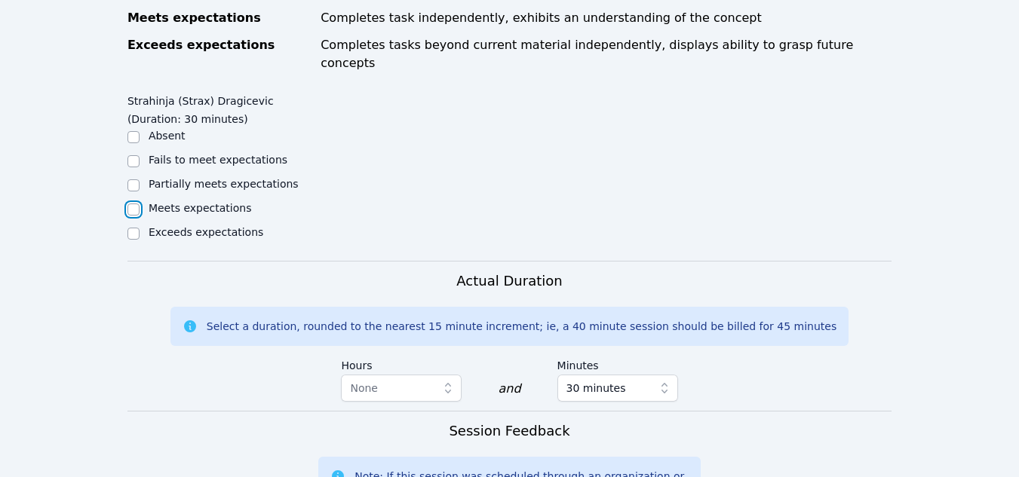
click at [133, 204] on input "Meets expectations" at bounding box center [133, 210] width 12 height 12
checkbox input "true"
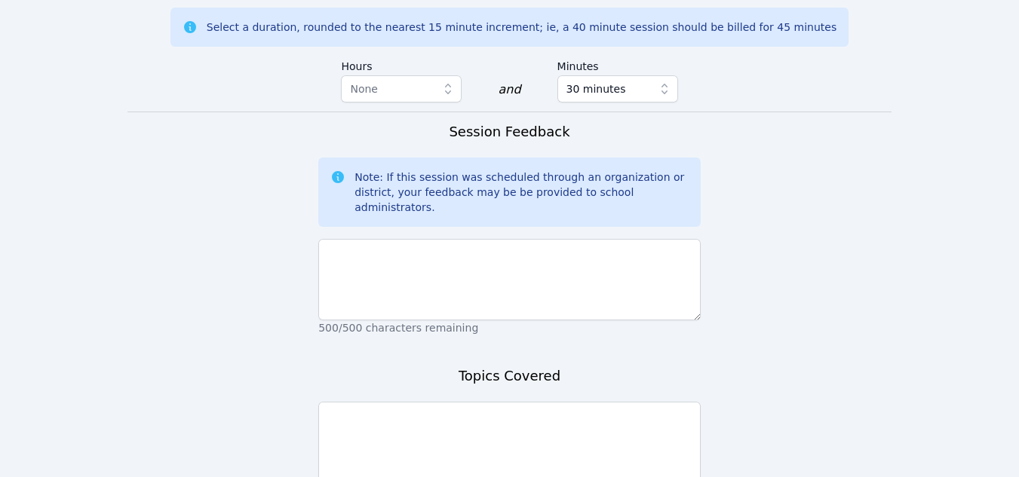
scroll to position [1094, 0]
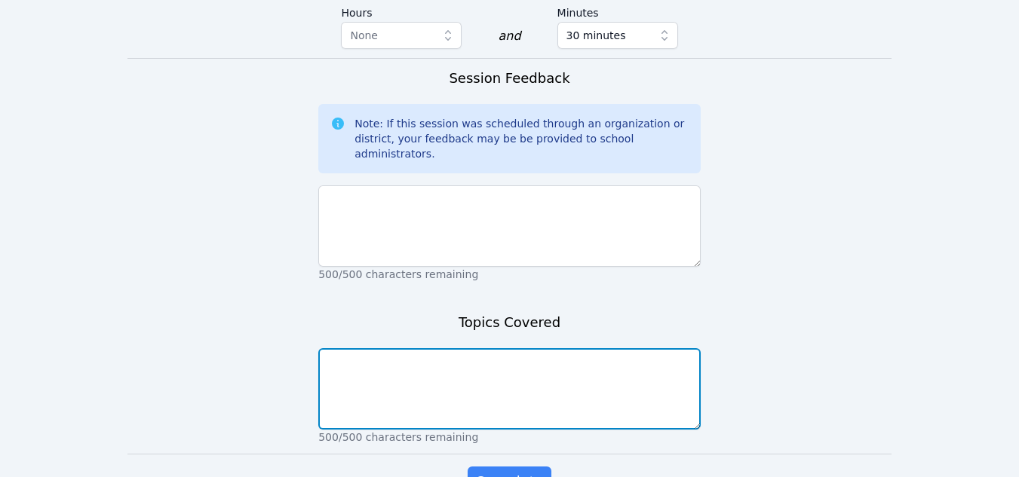
click at [351, 348] on textarea at bounding box center [509, 388] width 382 height 81
type textarea "R"
type textarea "P"
type textarea "Lead up to Civil War"
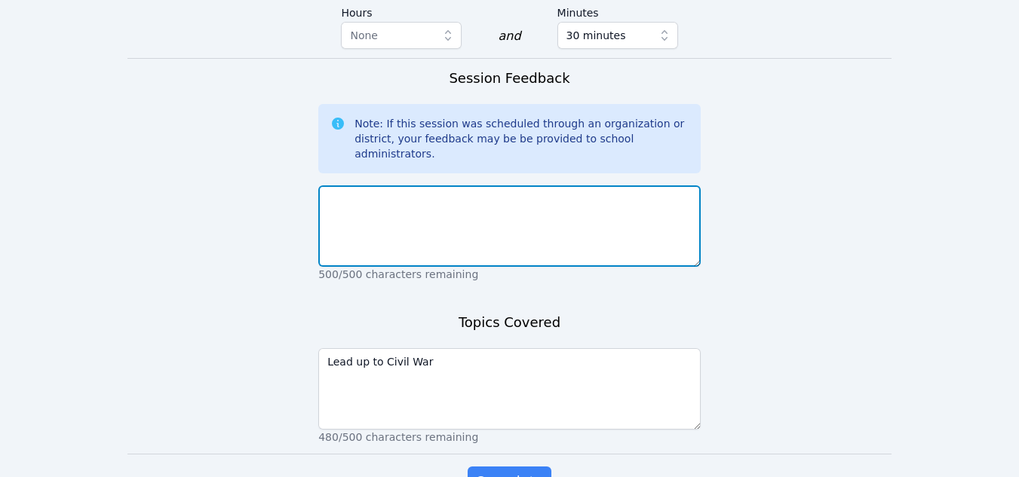
click at [448, 185] on textarea at bounding box center [509, 225] width 382 height 81
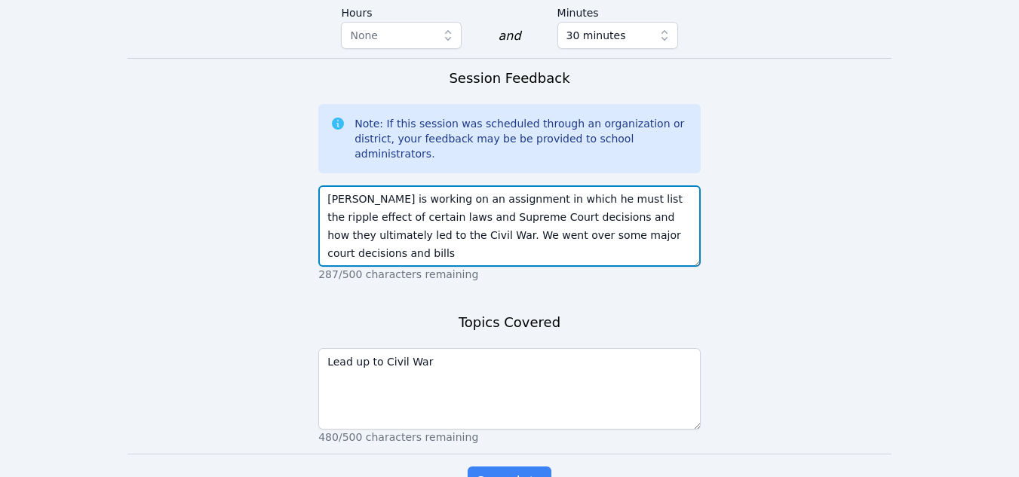
click at [621, 185] on textarea "Strax is working on an assignment in which he must list the ripple effect of ce…" at bounding box center [509, 225] width 382 height 81
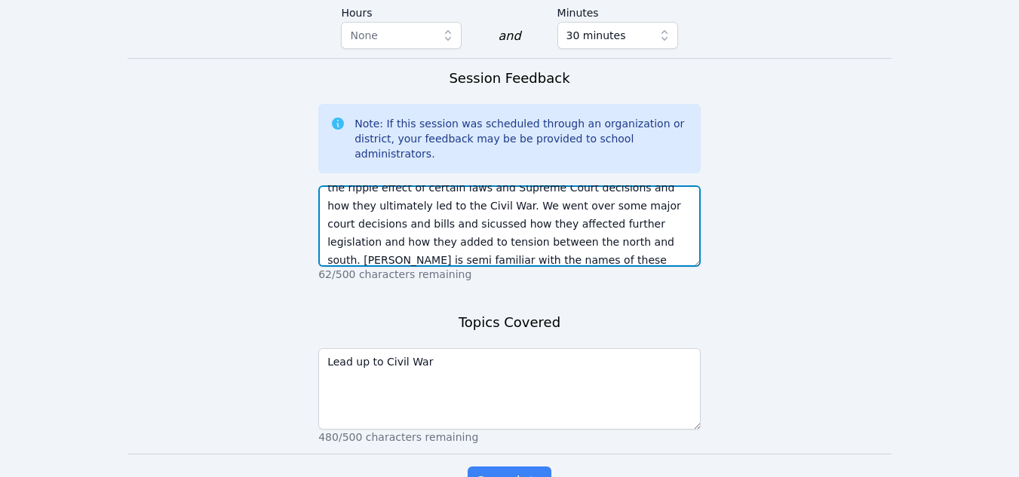
scroll to position [48, 0]
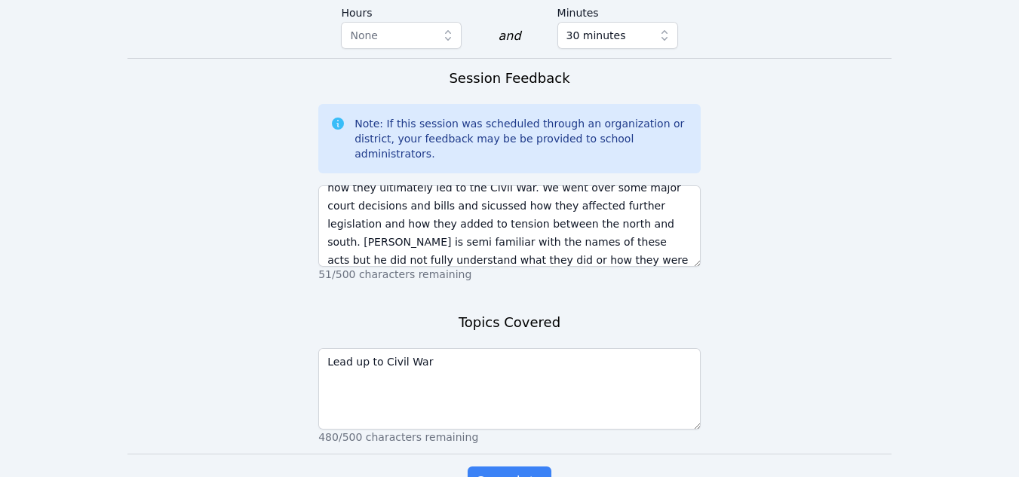
drag, startPoint x: 342, startPoint y: 133, endPoint x: 314, endPoint y: 130, distance: 28.8
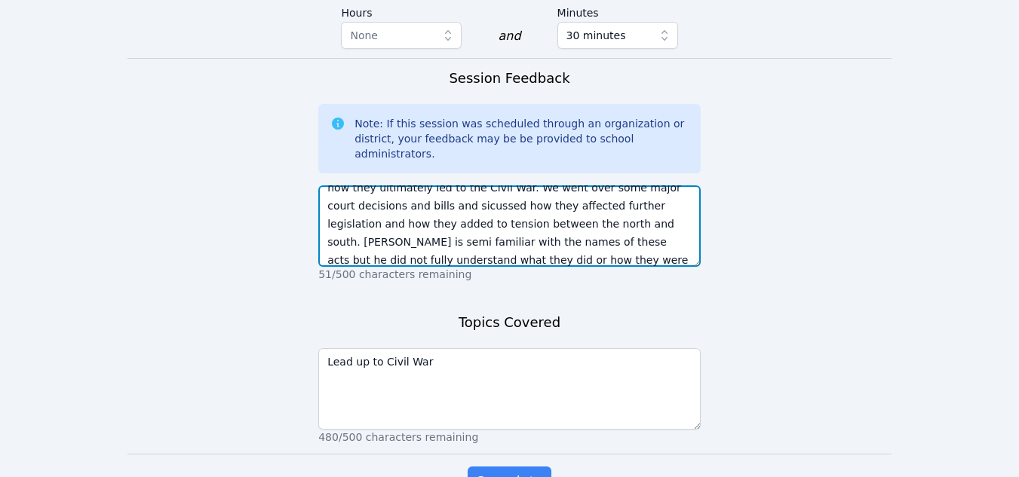
click at [330, 185] on textarea "Strax is working on an assignment in which he must list the ripple effect of ce…" at bounding box center [509, 225] width 382 height 81
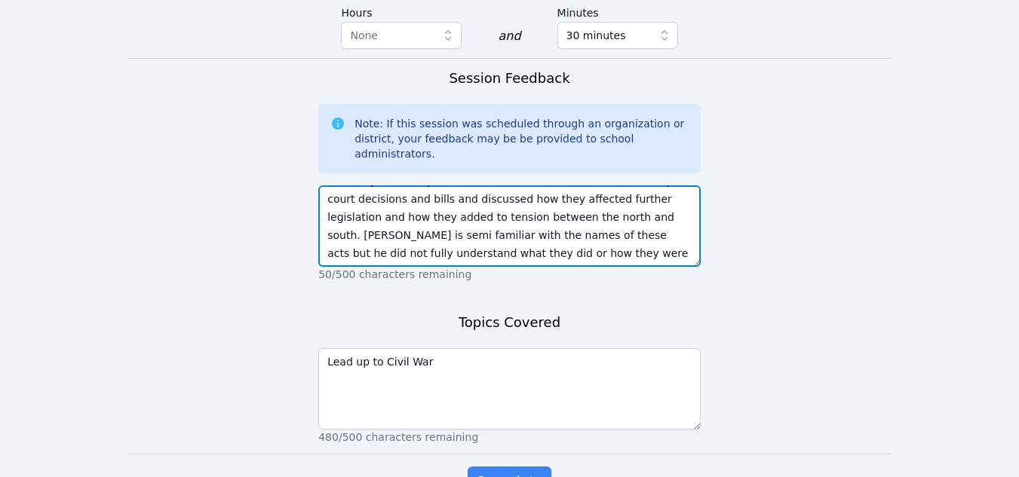
scroll to position [54, 0]
click at [427, 185] on textarea "Strax is working on an assignment in which he must list the ripple effect of ce…" at bounding box center [509, 225] width 382 height 81
type textarea "Strax is working on an assignment in which he must list the ripple effect of ce…"
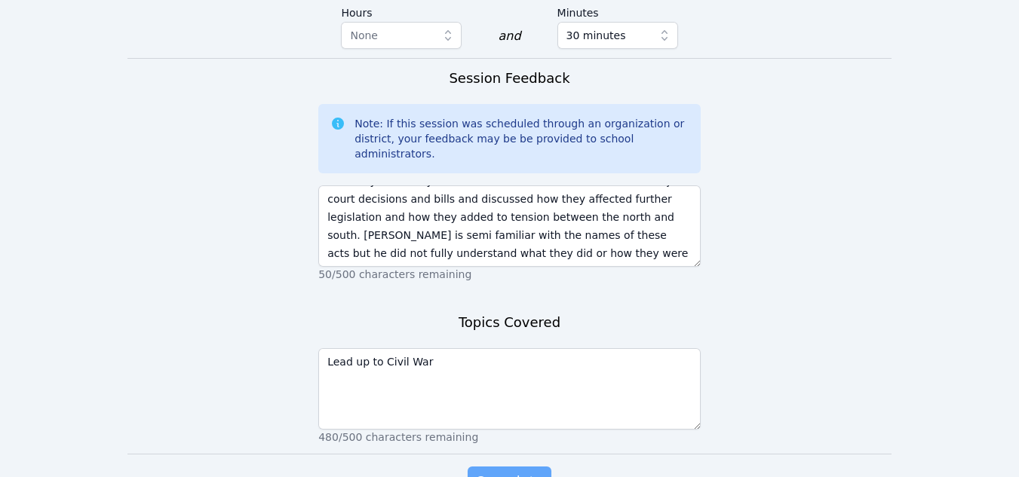
click at [480, 467] on button "Complete" at bounding box center [508, 482] width 83 height 30
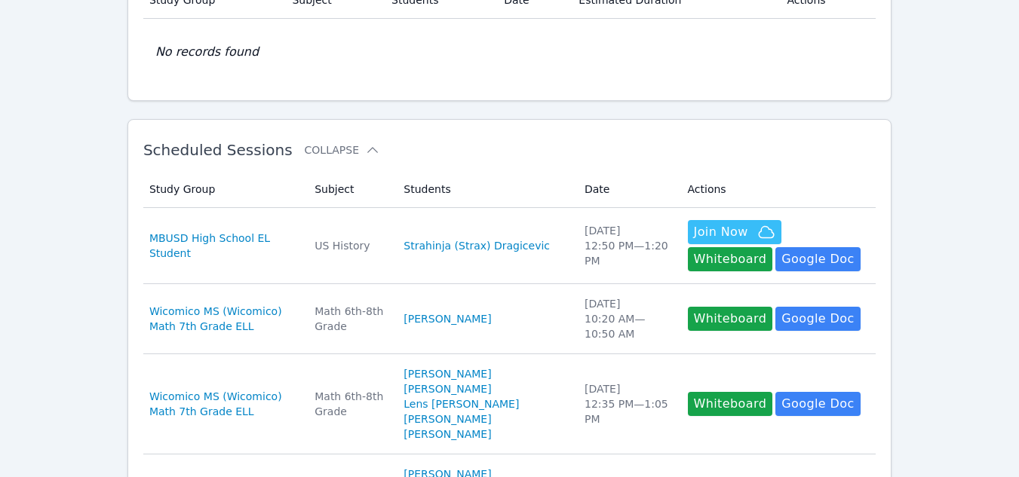
scroll to position [289, 0]
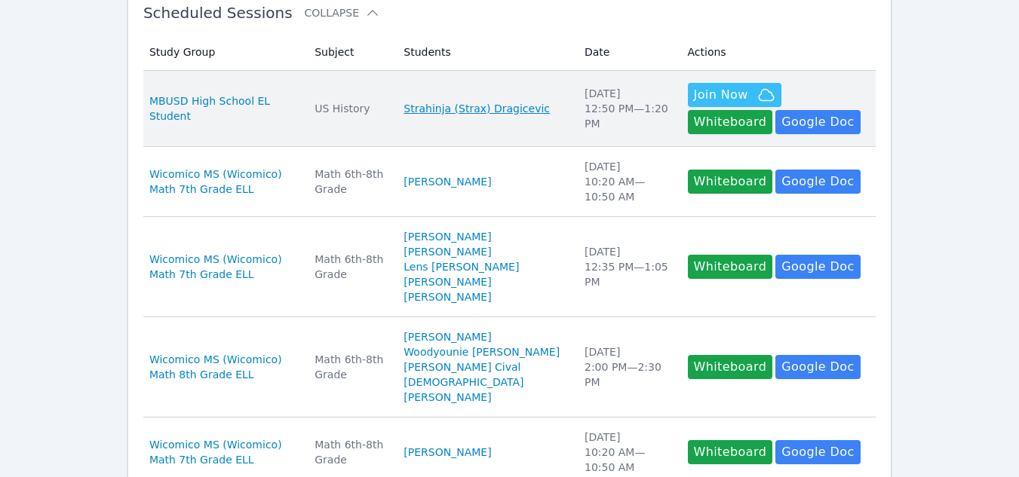
click at [464, 104] on link "Strahinja (Strax) Dragicevic" at bounding box center [476, 108] width 146 height 15
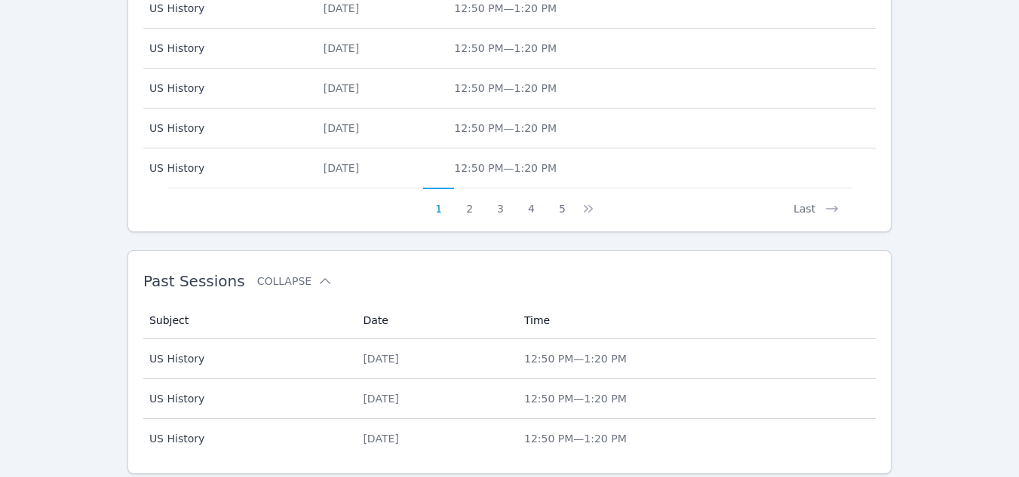
scroll to position [811, 0]
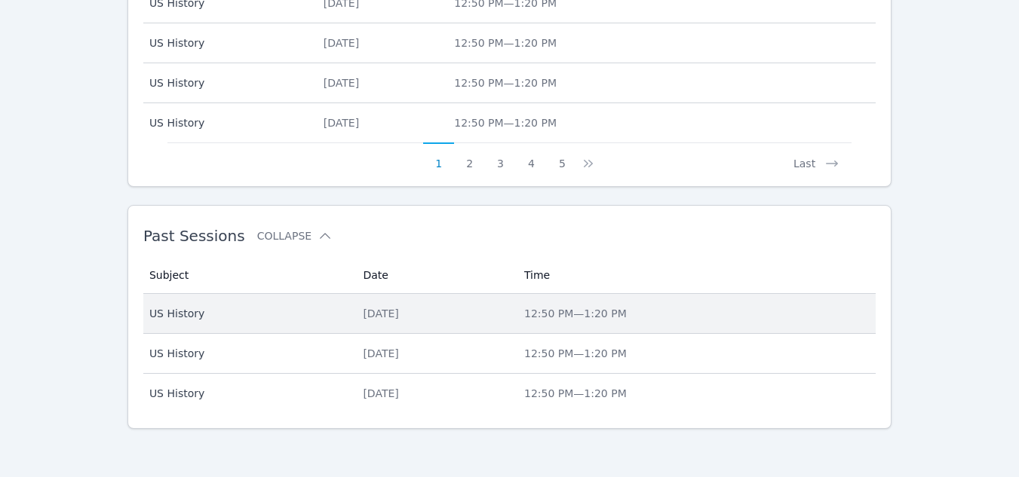
click at [506, 319] on div "Thu Sep 18" at bounding box center [434, 313] width 143 height 15
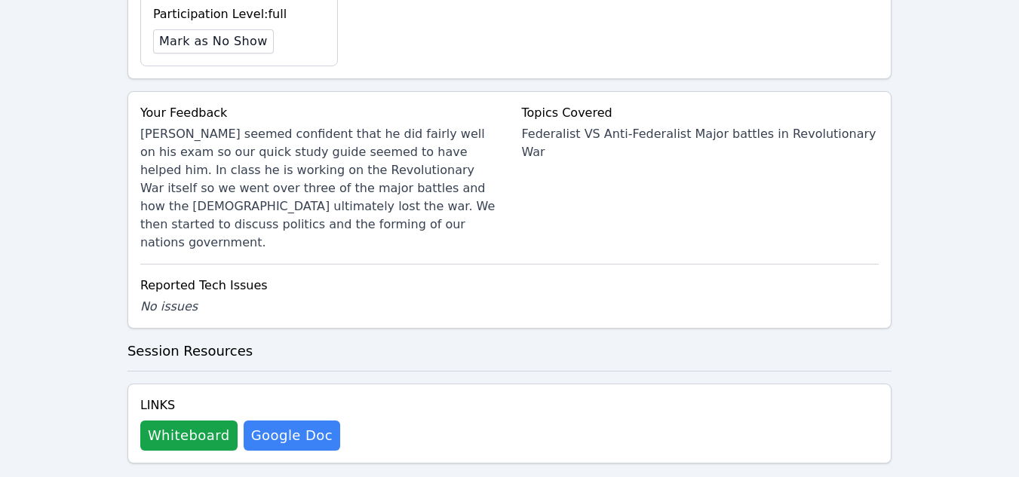
scroll to position [551, 0]
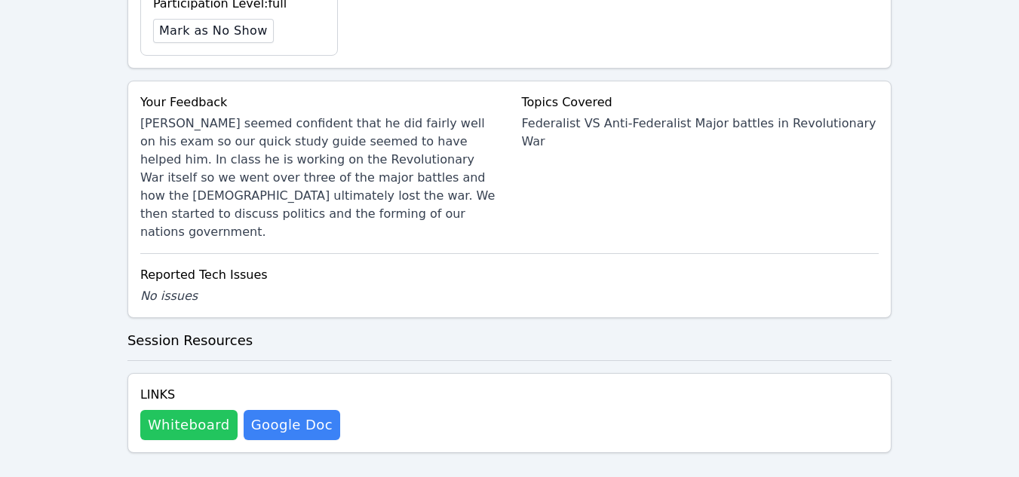
click at [196, 410] on button "Whiteboard" at bounding box center [188, 425] width 97 height 30
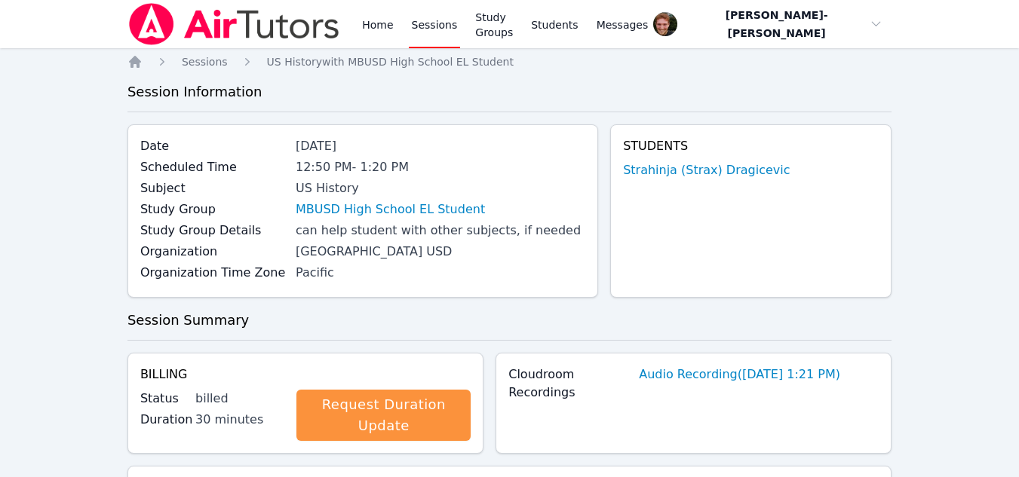
click at [423, 26] on link "Sessions" at bounding box center [435, 24] width 52 height 48
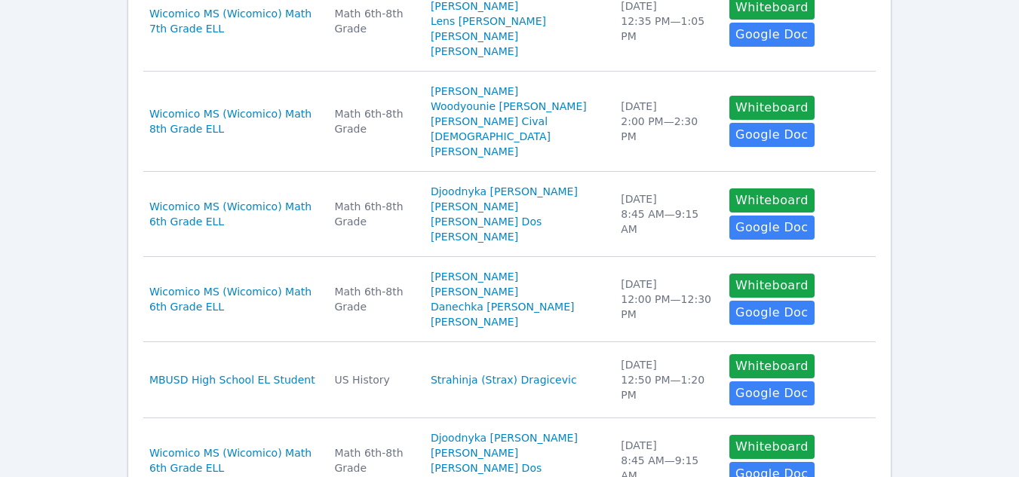
scroll to position [787, 0]
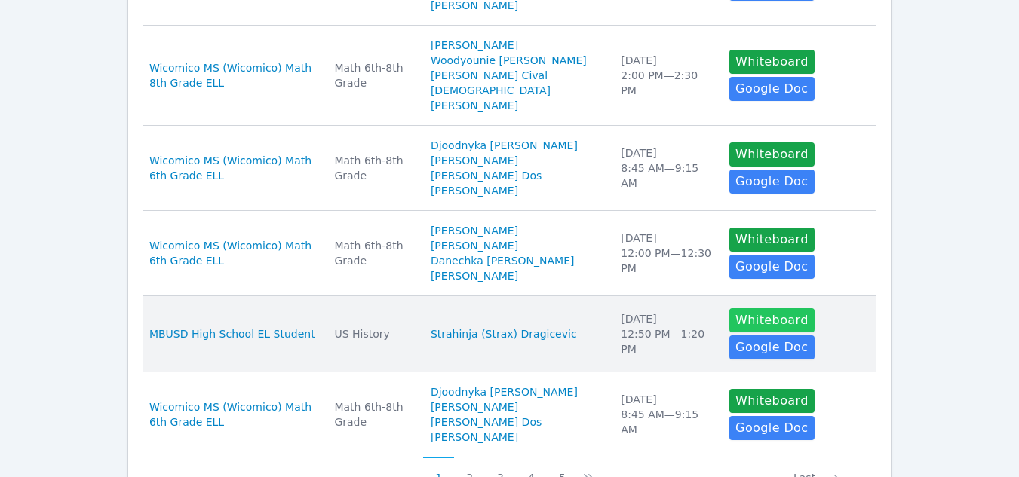
click at [747, 308] on button "Whiteboard" at bounding box center [771, 320] width 85 height 24
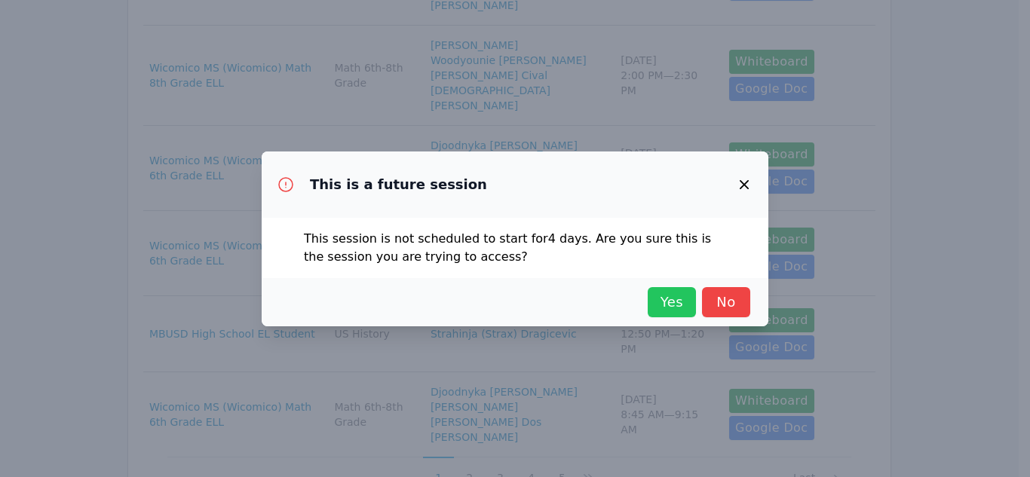
click at [673, 302] on span "Yes" at bounding box center [671, 302] width 33 height 21
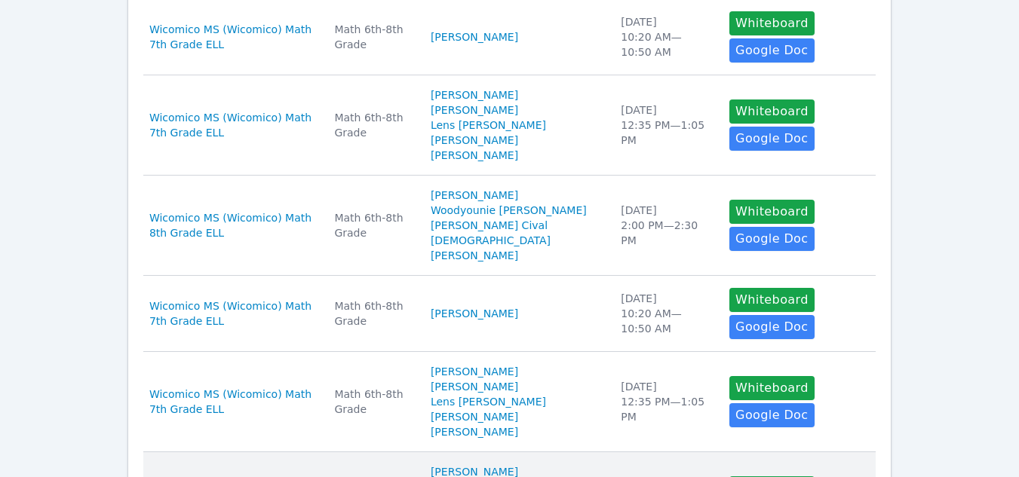
scroll to position [0, 0]
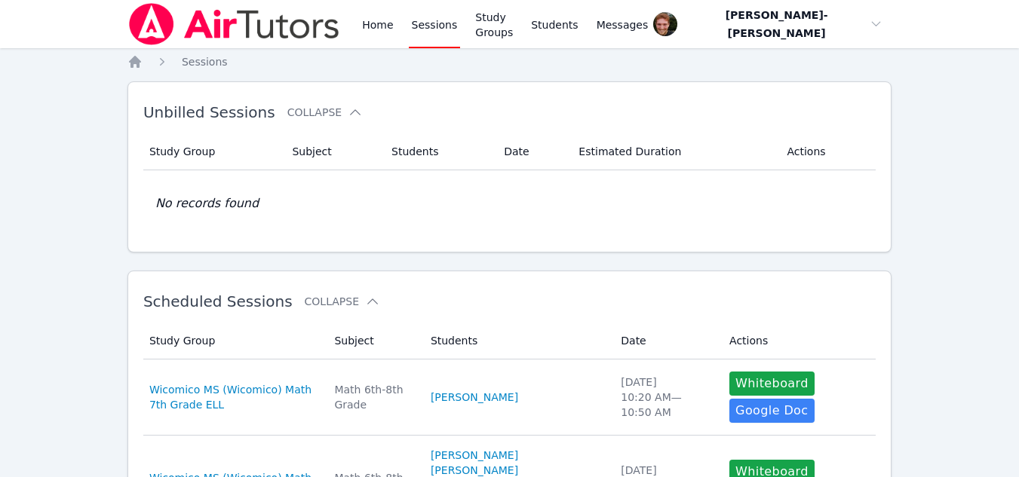
click at [426, 34] on link "Sessions" at bounding box center [435, 24] width 52 height 48
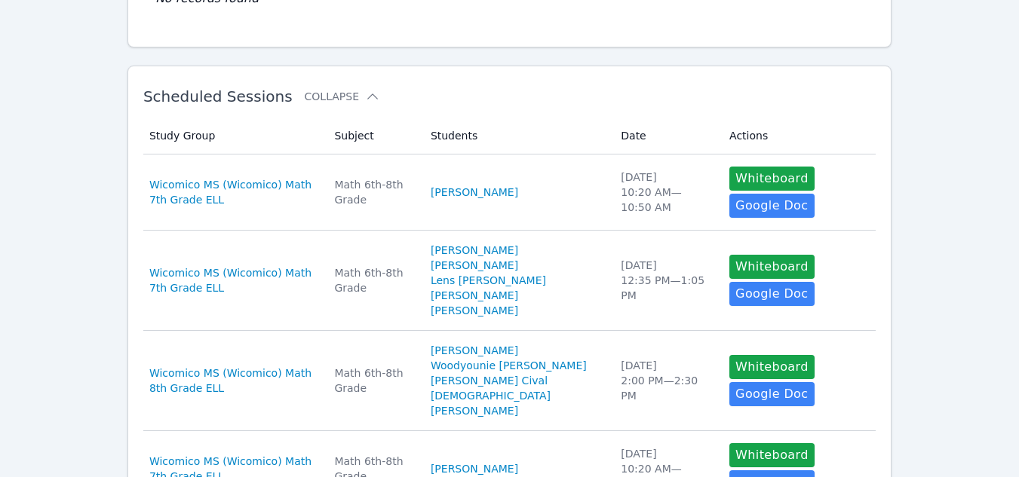
scroll to position [206, 0]
